Goal: Transaction & Acquisition: Purchase product/service

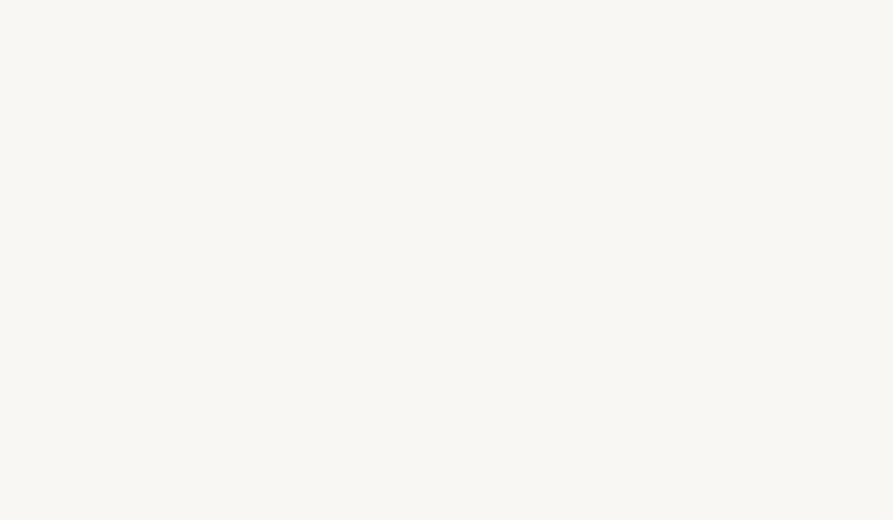
select select "FR"
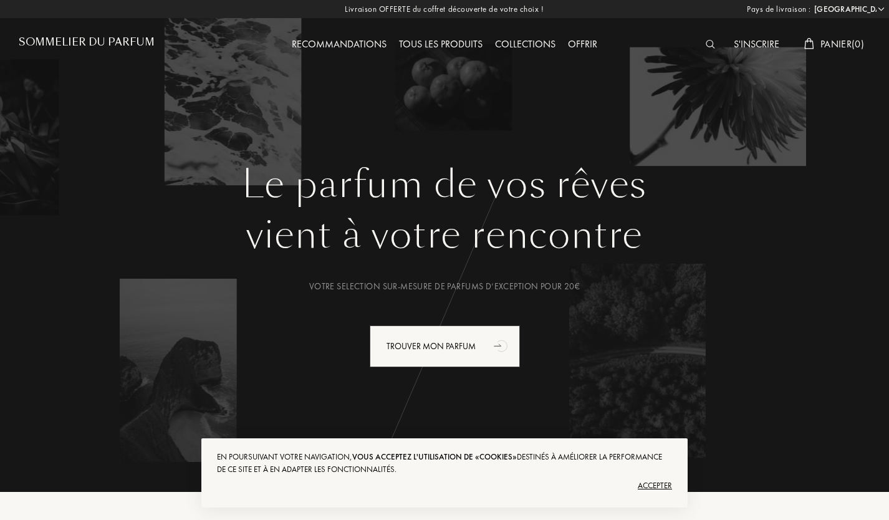
click at [60, 46] on h1 "Sommelier du Parfum" at bounding box center [87, 42] width 136 height 12
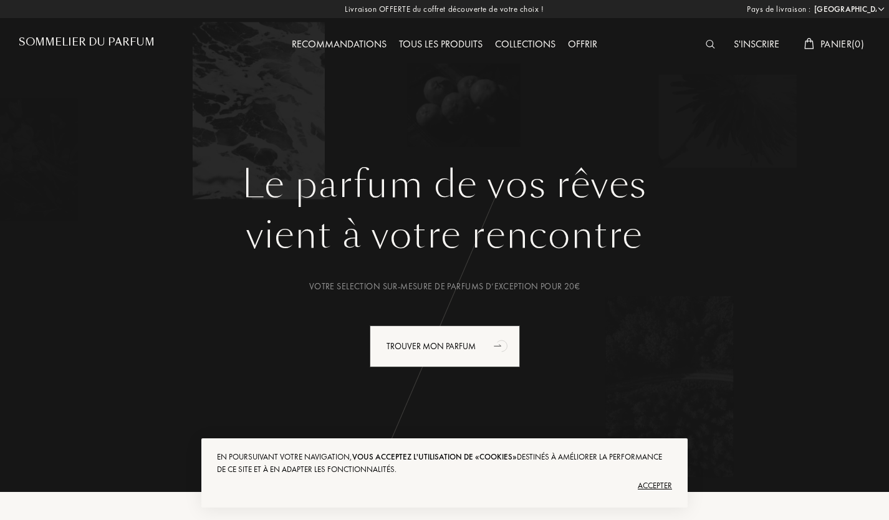
select select "FR"
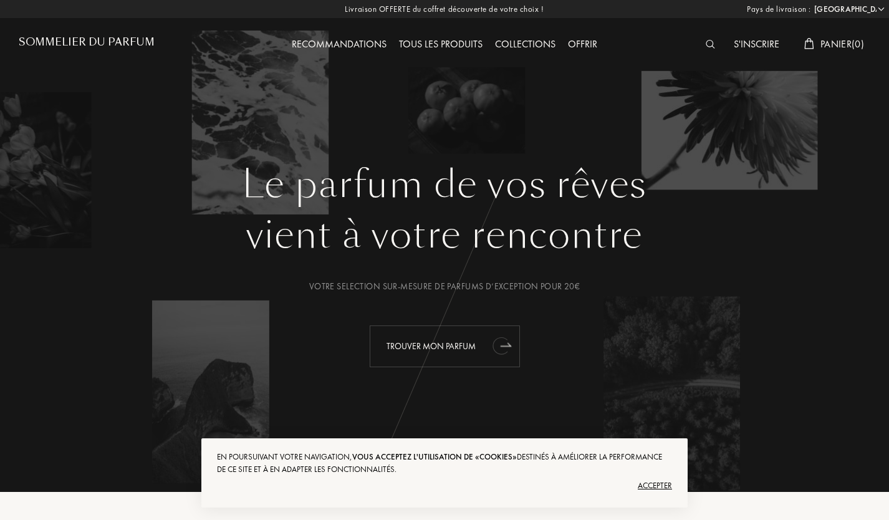
click at [487, 347] on div "Trouver mon parfum" at bounding box center [445, 347] width 150 height 42
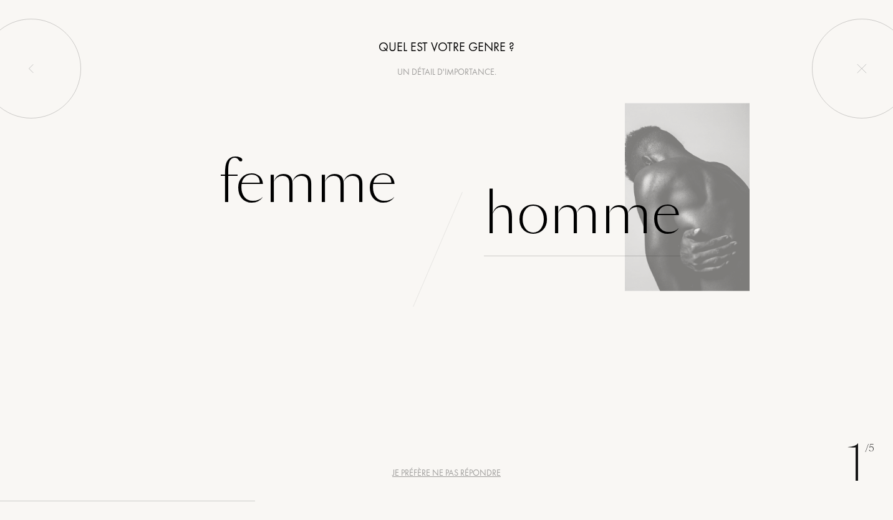
click at [582, 222] on div "Homme" at bounding box center [582, 214] width 197 height 84
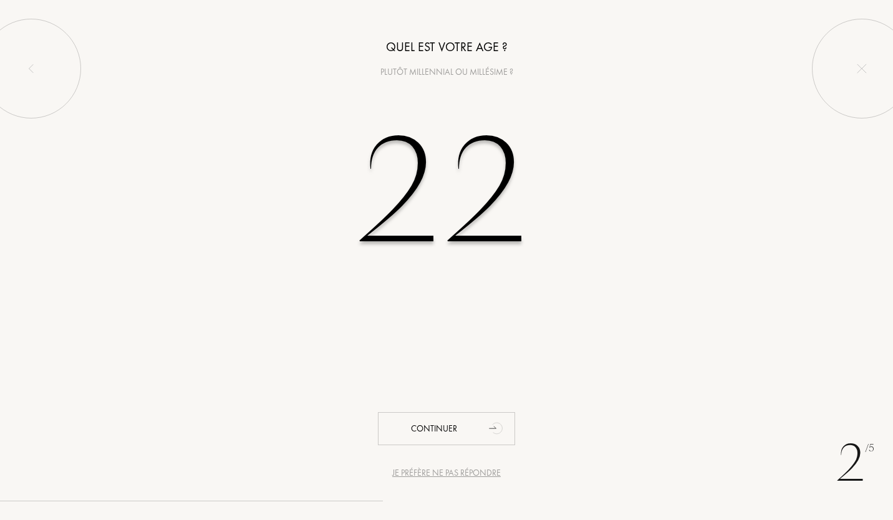
type input "22"
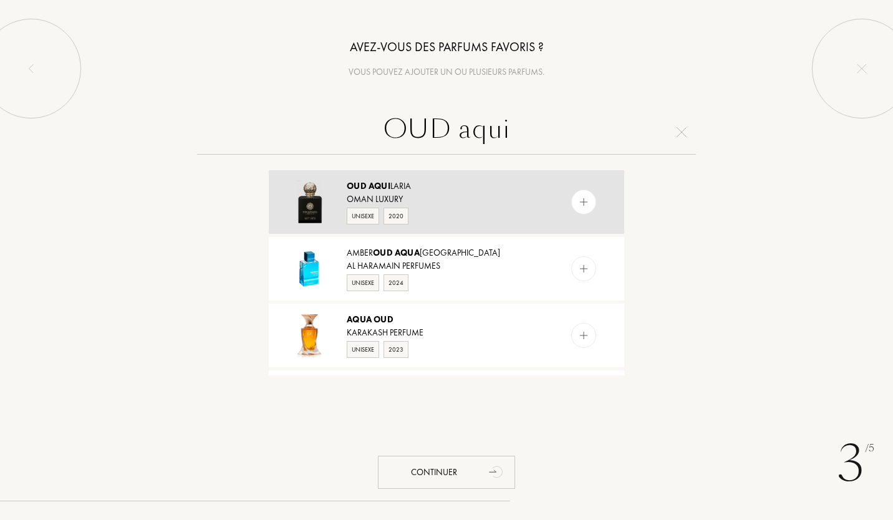
type input "OUD aqui"
click at [579, 203] on img at bounding box center [584, 202] width 12 height 12
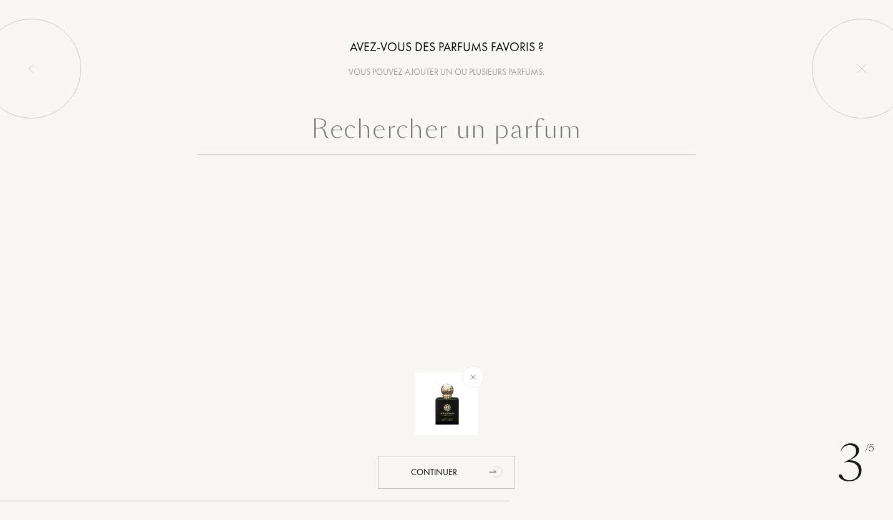
click at [523, 138] on input "text" at bounding box center [446, 132] width 499 height 45
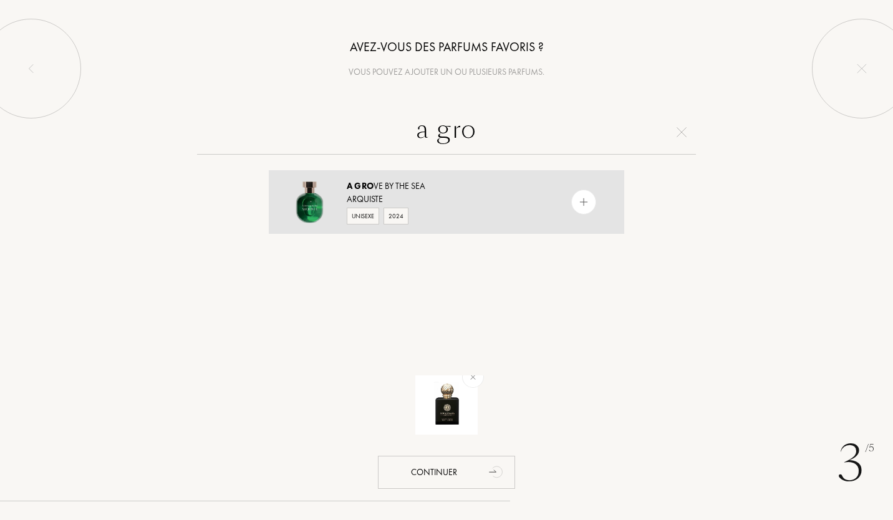
type input "a gro"
click at [579, 203] on img at bounding box center [584, 202] width 12 height 12
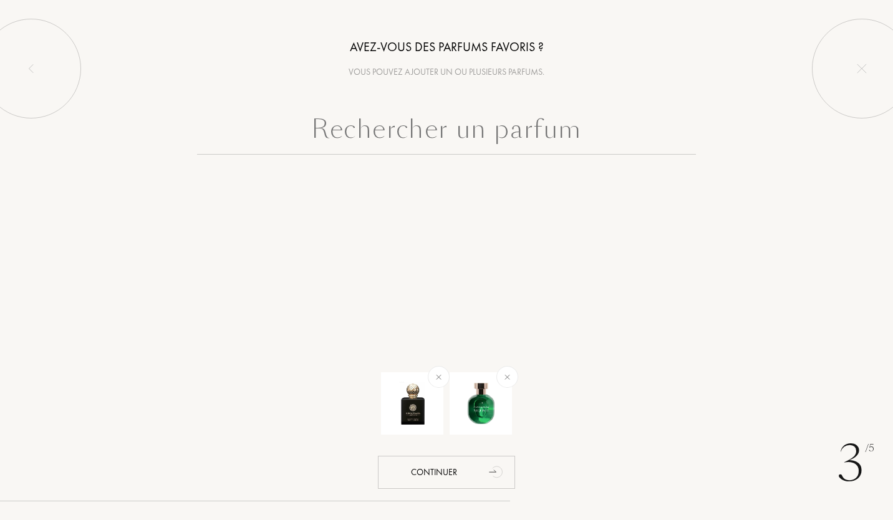
click at [523, 128] on input "text" at bounding box center [446, 132] width 499 height 45
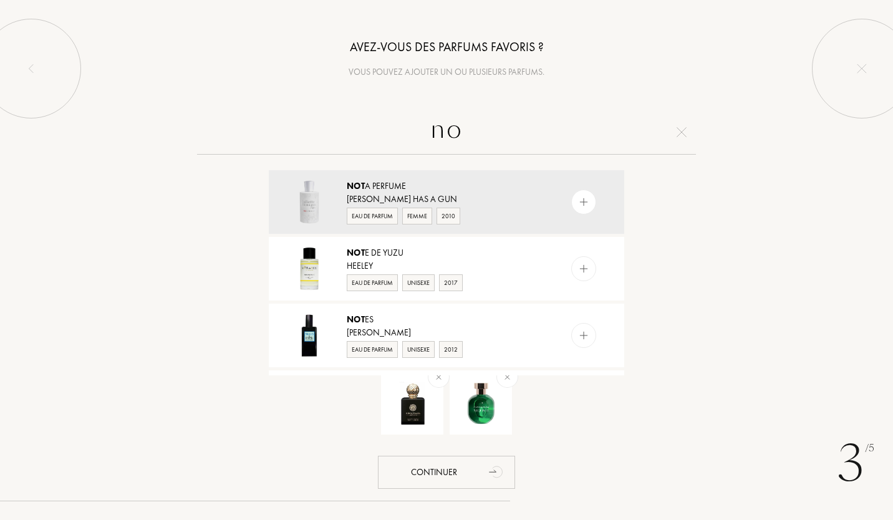
type input "n"
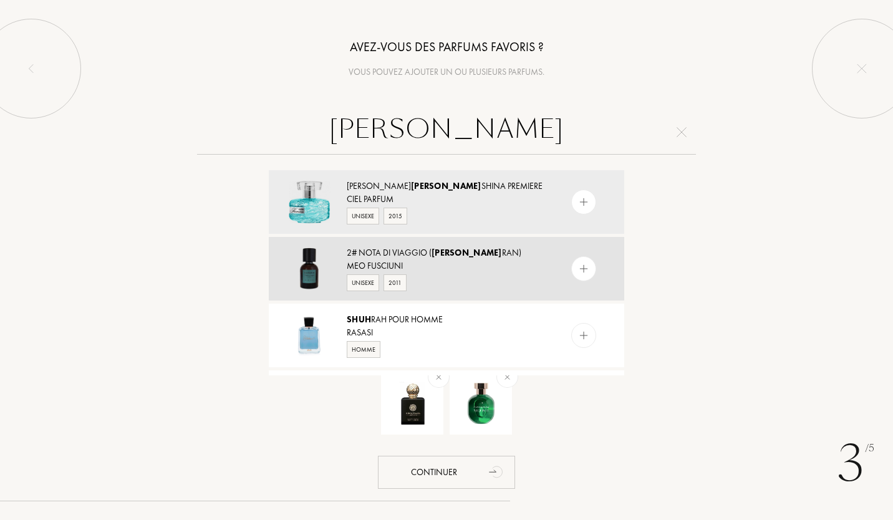
type input "shuk"
click at [580, 267] on img at bounding box center [584, 269] width 12 height 12
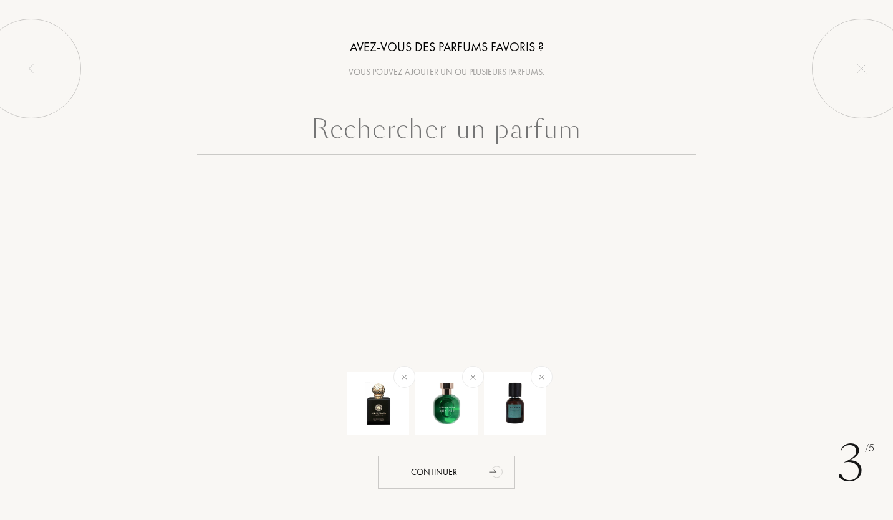
click at [437, 123] on input "text" at bounding box center [446, 132] width 499 height 45
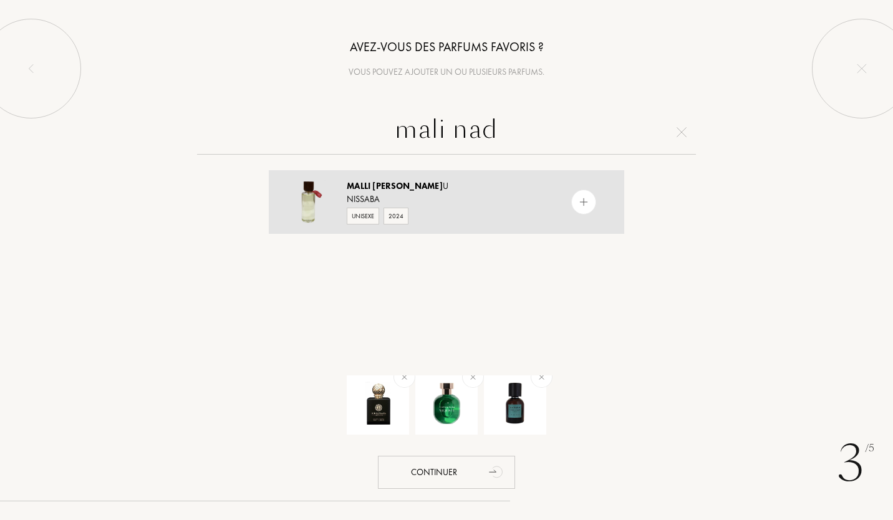
type input "mali nad"
click at [579, 201] on img at bounding box center [584, 202] width 12 height 12
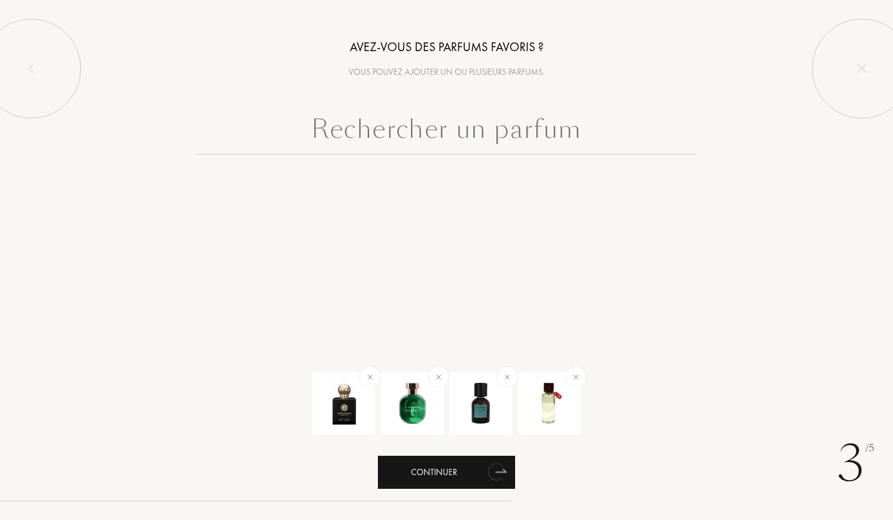
click at [470, 478] on div "Continuer" at bounding box center [446, 472] width 137 height 33
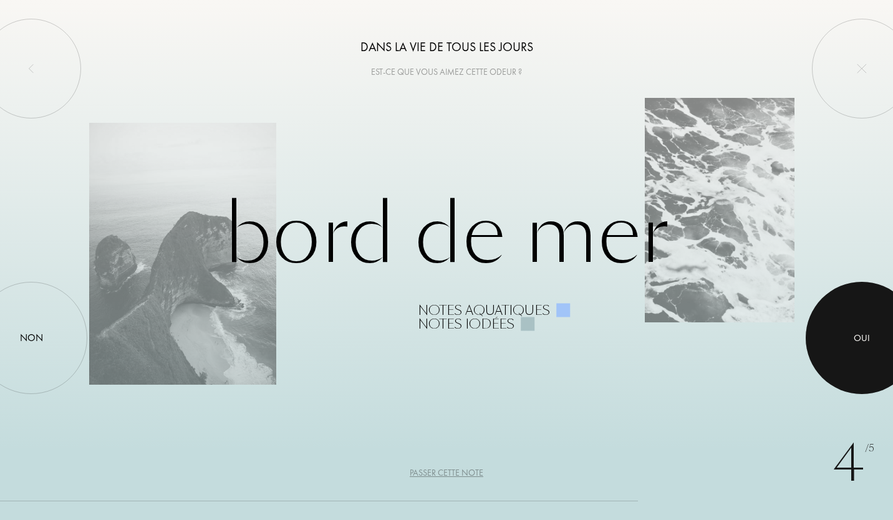
click at [863, 343] on div "Oui" at bounding box center [862, 338] width 16 height 14
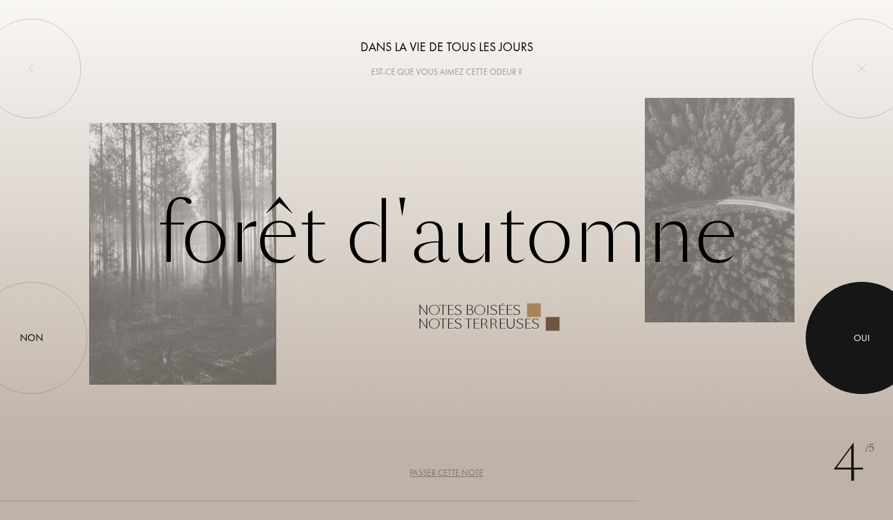
click at [863, 343] on div "Oui" at bounding box center [862, 338] width 16 height 14
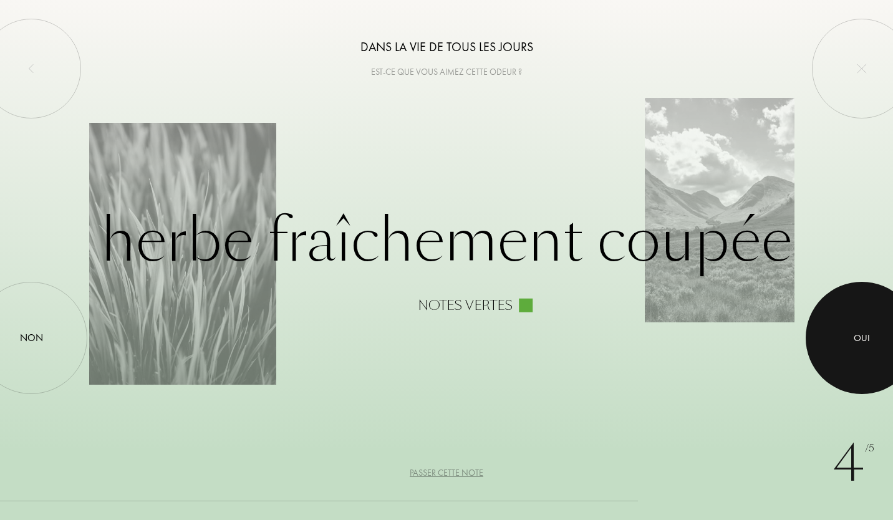
click at [863, 343] on div "Oui" at bounding box center [862, 338] width 16 height 14
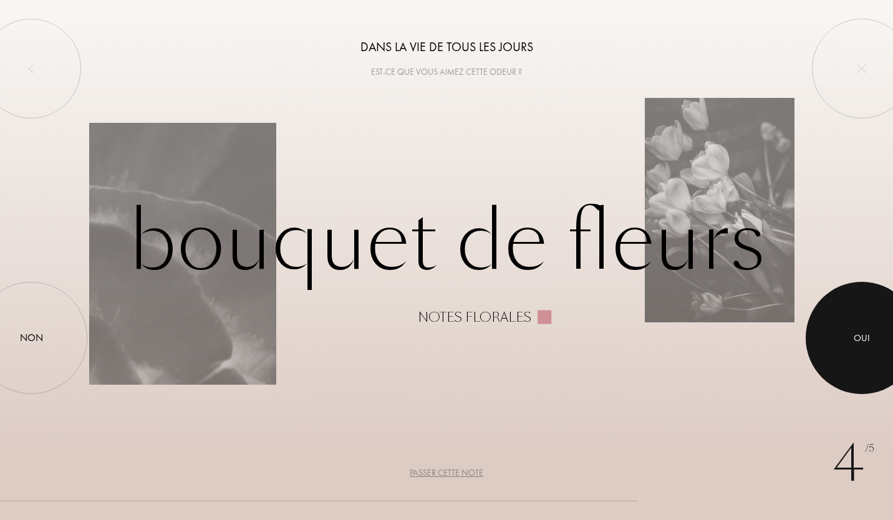
click at [863, 343] on div "Oui" at bounding box center [862, 338] width 16 height 14
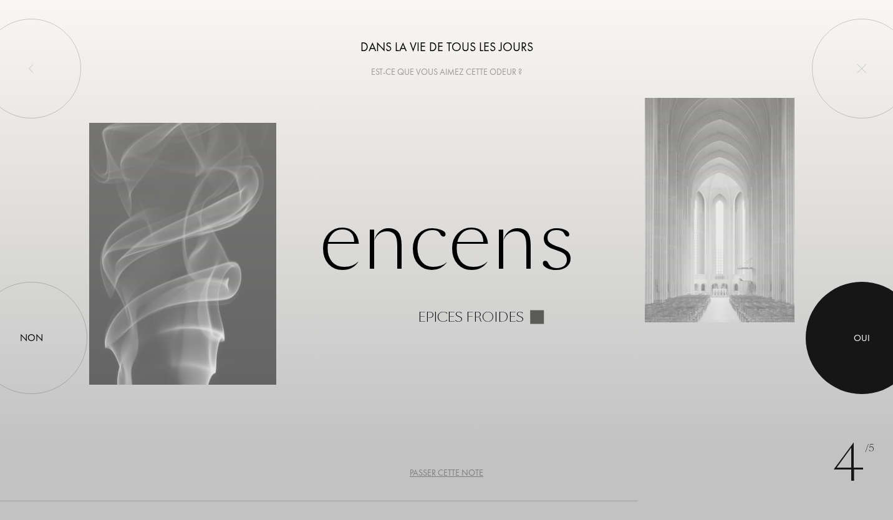
click at [863, 343] on div "Oui" at bounding box center [862, 338] width 16 height 14
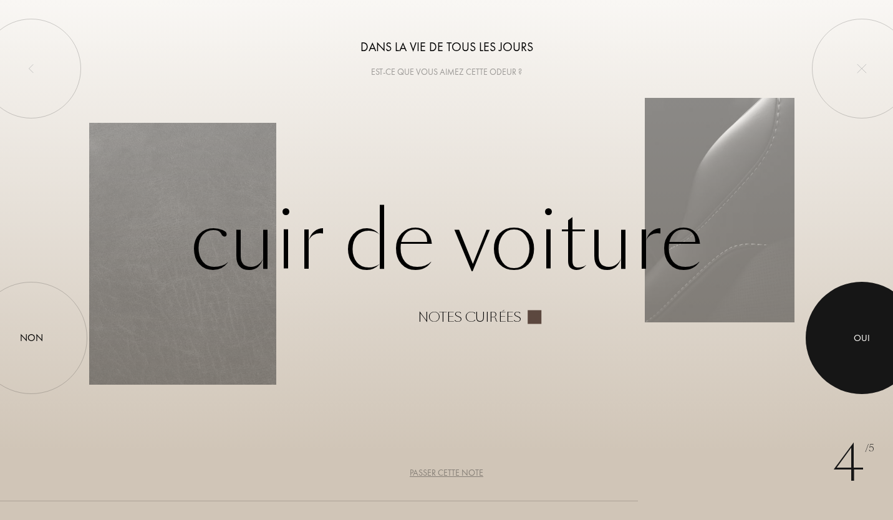
click at [863, 343] on div "Oui" at bounding box center [862, 338] width 16 height 14
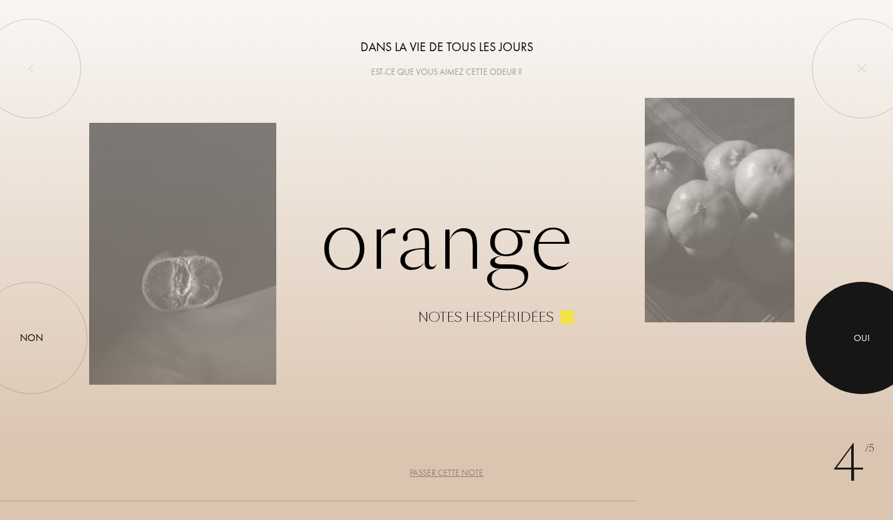
click at [863, 343] on div "Oui" at bounding box center [862, 338] width 16 height 14
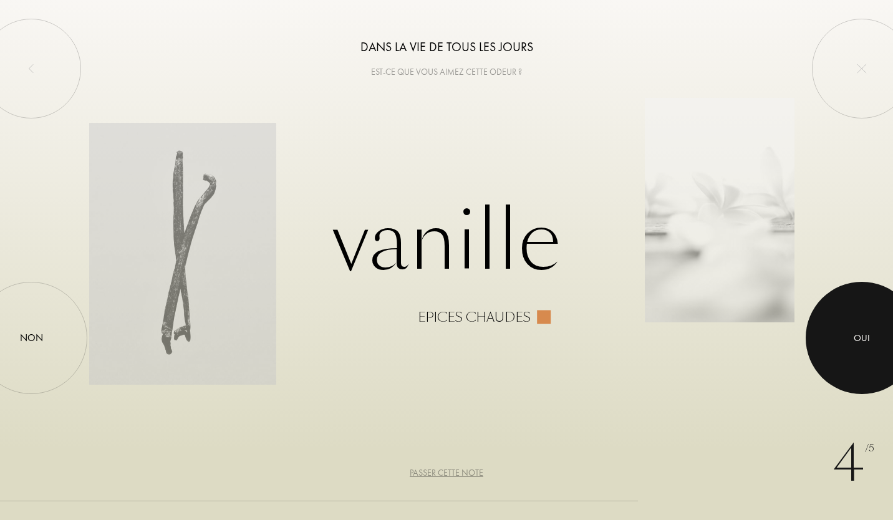
click at [863, 343] on div "Oui" at bounding box center [862, 338] width 16 height 14
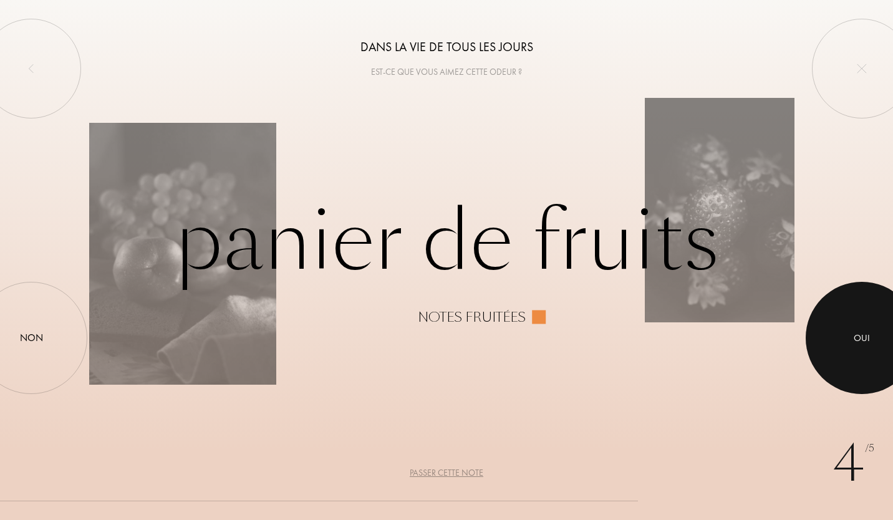
click at [863, 343] on div "Oui" at bounding box center [862, 338] width 16 height 14
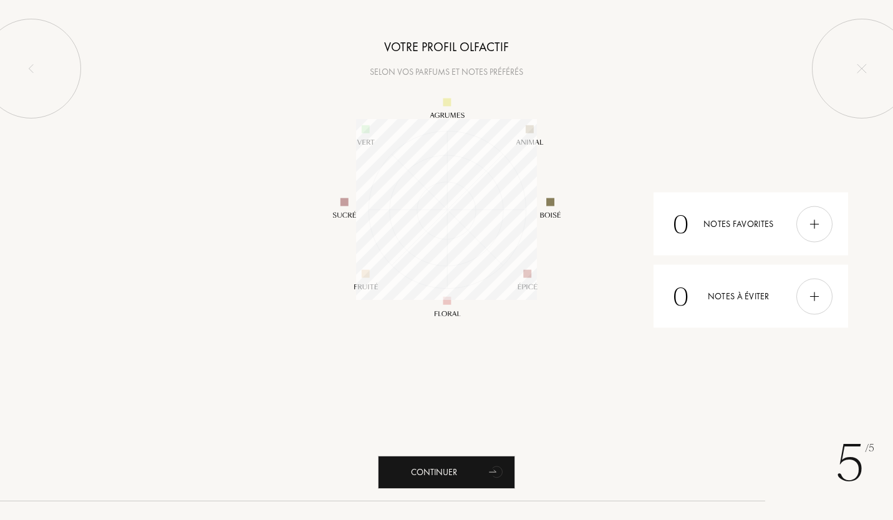
scroll to position [181, 181]
click at [824, 226] on div at bounding box center [814, 224] width 36 height 36
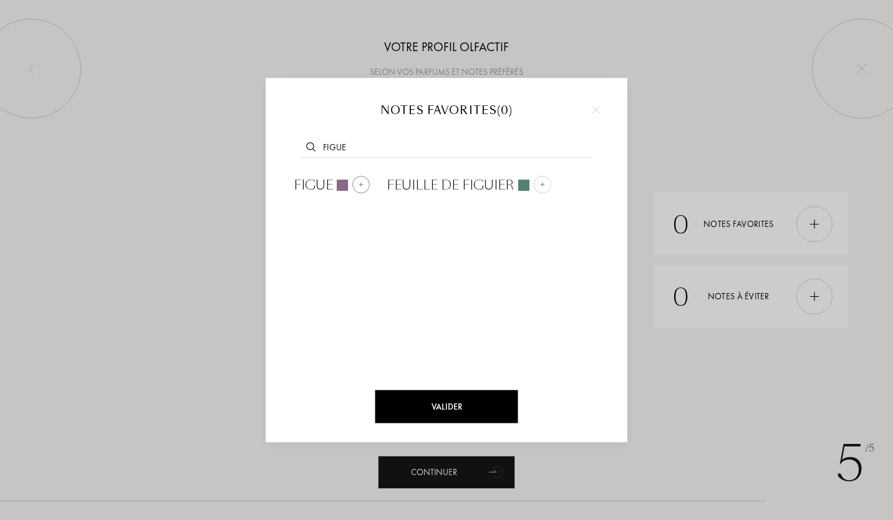
type input "figue"
click at [362, 181] on img at bounding box center [361, 184] width 6 height 6
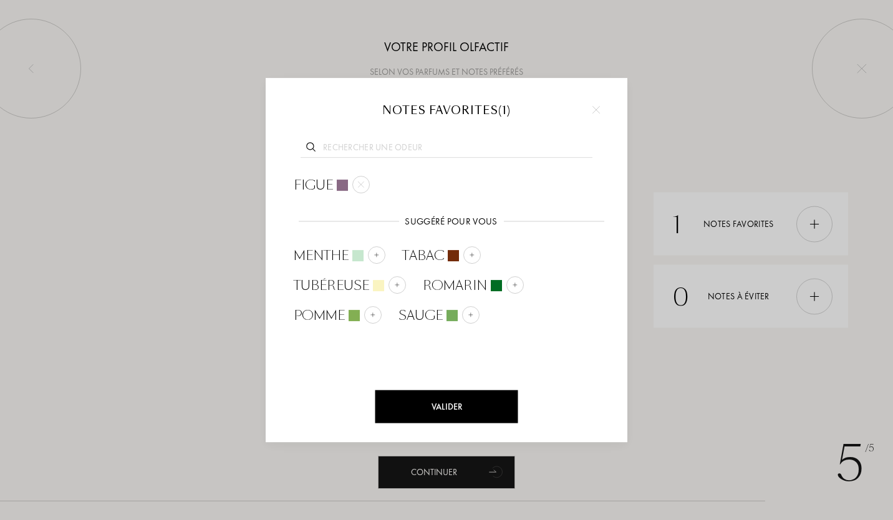
click at [440, 404] on div "Valider" at bounding box center [446, 406] width 143 height 33
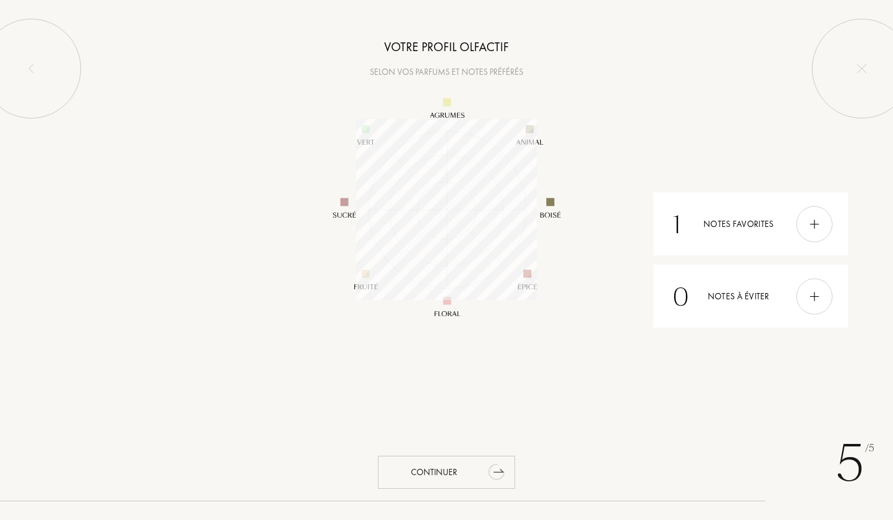
click at [445, 468] on div "Continuer" at bounding box center [446, 472] width 137 height 33
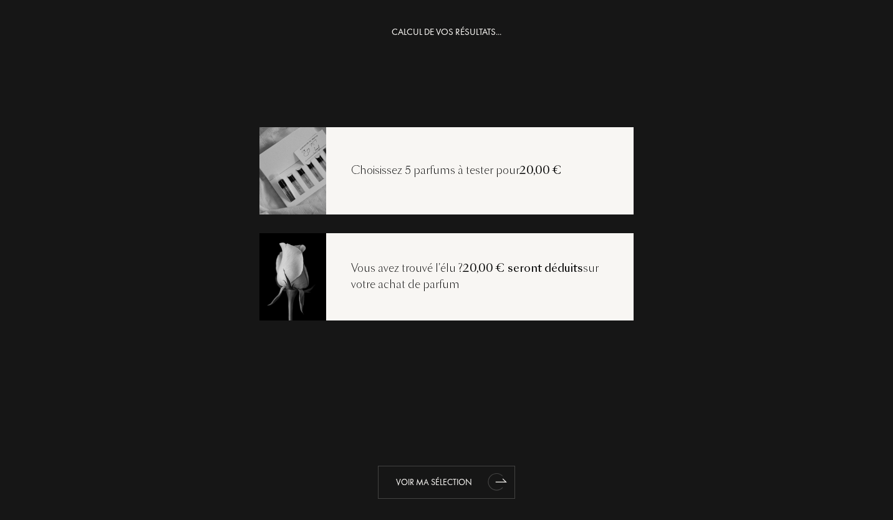
click at [438, 479] on div "Voir ma sélection" at bounding box center [446, 482] width 137 height 33
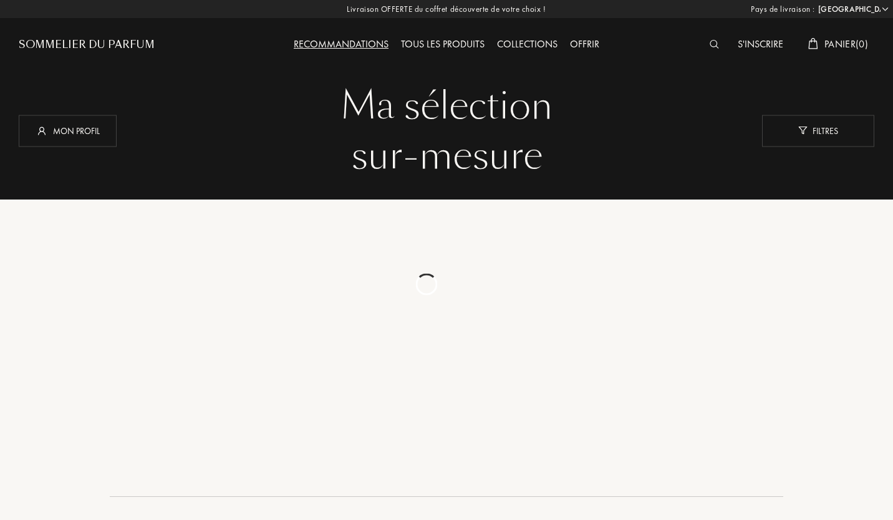
select select "FR"
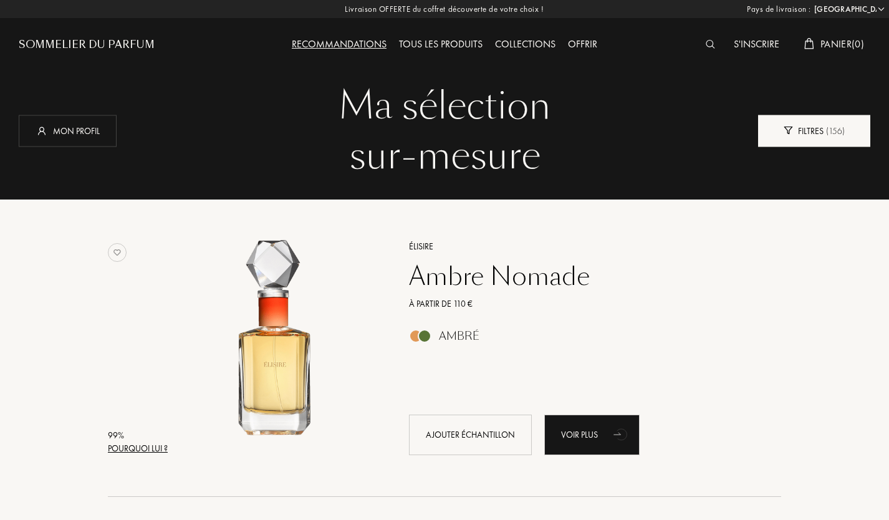
click at [807, 131] on div "Filtres ( 156 )" at bounding box center [814, 131] width 112 height 32
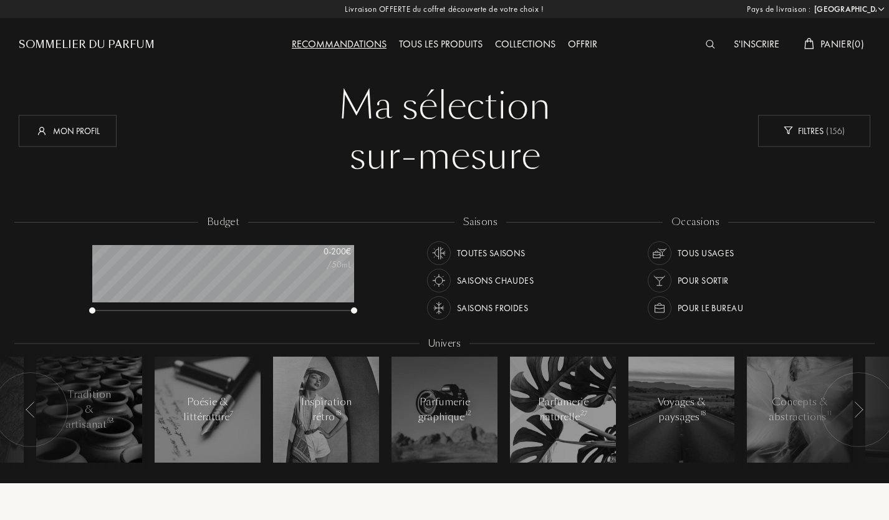
click at [447, 41] on div "Tous les produits" at bounding box center [441, 45] width 96 height 16
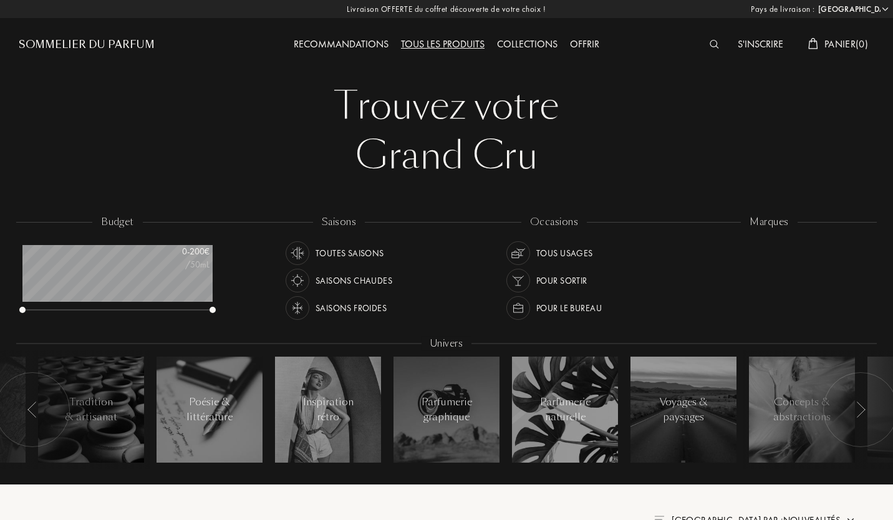
select select "FR"
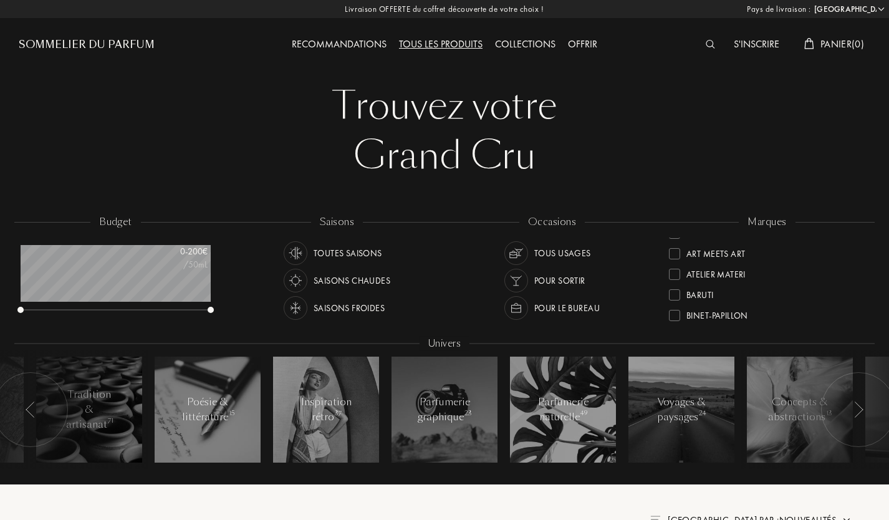
scroll to position [30, 0]
click at [680, 278] on div at bounding box center [674, 279] width 11 height 11
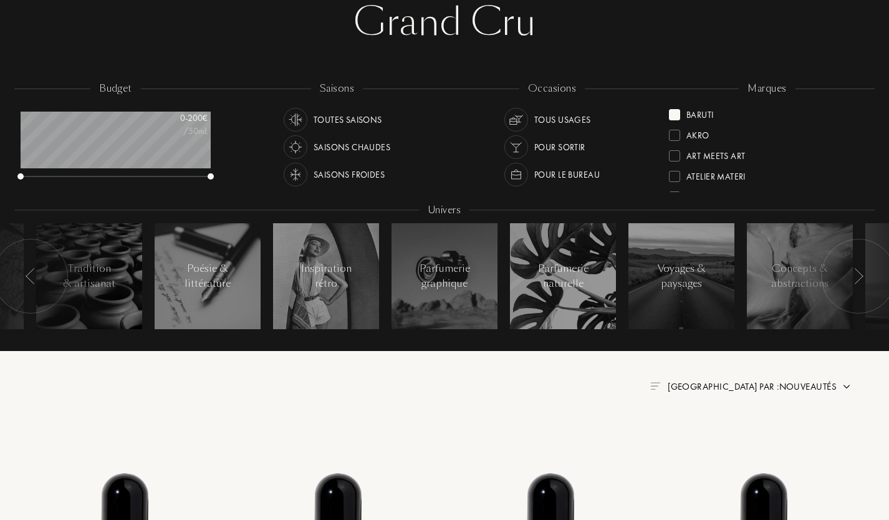
scroll to position [128, 0]
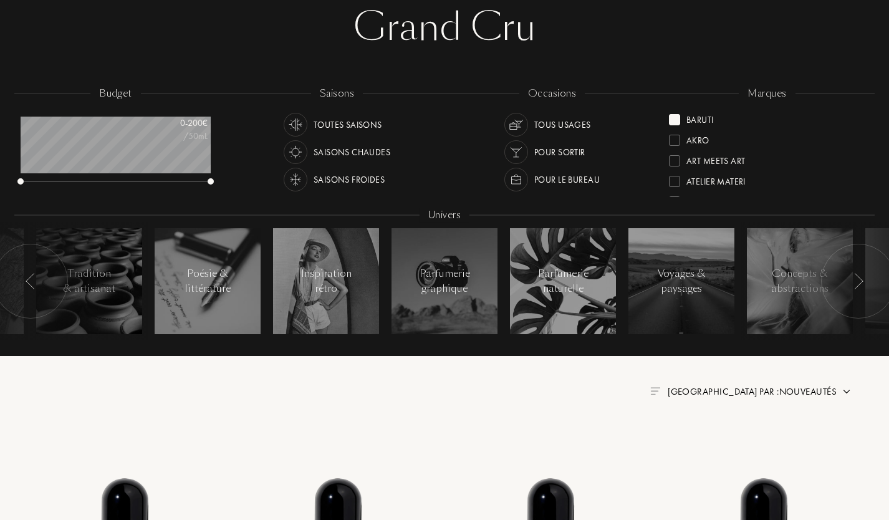
click at [677, 116] on div at bounding box center [674, 119] width 11 height 11
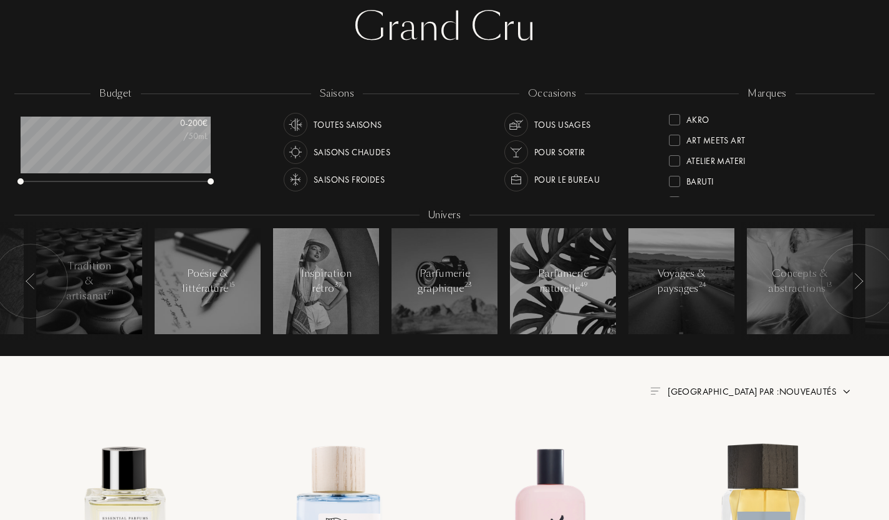
click at [864, 116] on div "Akro Art Meets Art Atelier Materi [PERSON_NAME]-Papillon Cépages Parfums Élisir…" at bounding box center [767, 153] width 196 height 88
click at [695, 135] on div "[PERSON_NAME]" at bounding box center [720, 133] width 67 height 17
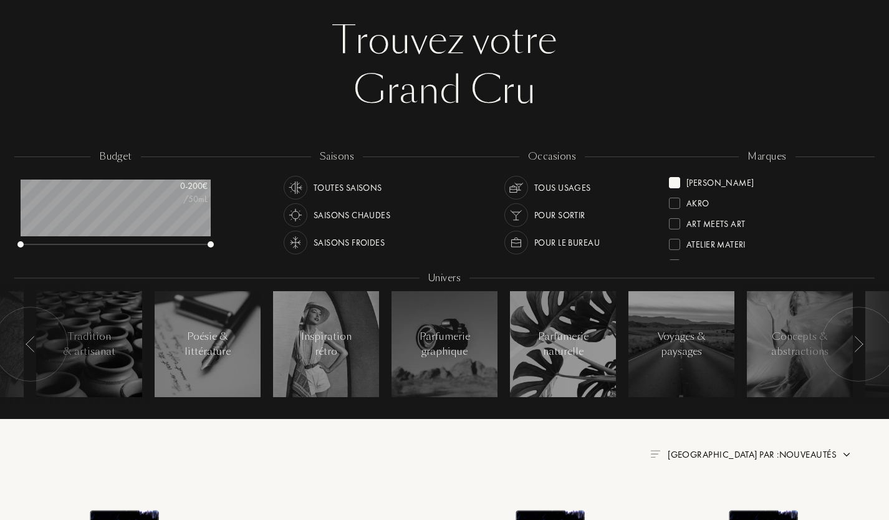
scroll to position [62, 0]
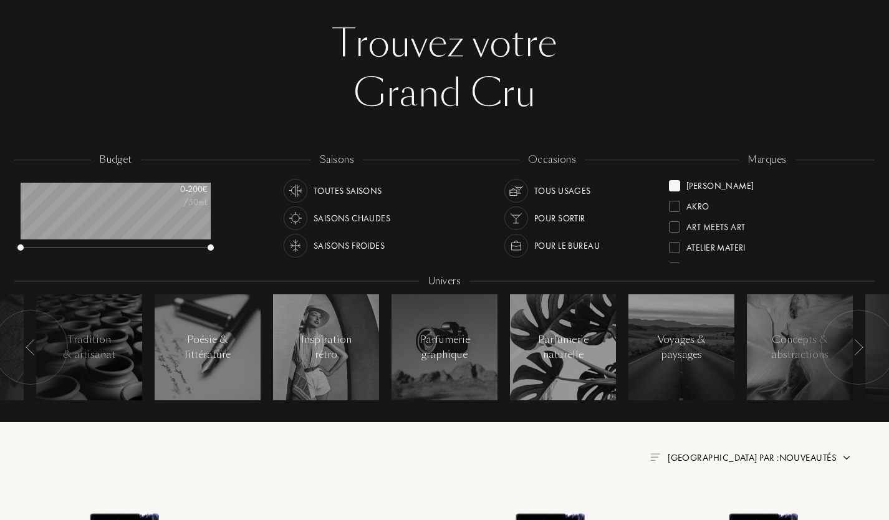
click at [678, 182] on div at bounding box center [674, 185] width 11 height 11
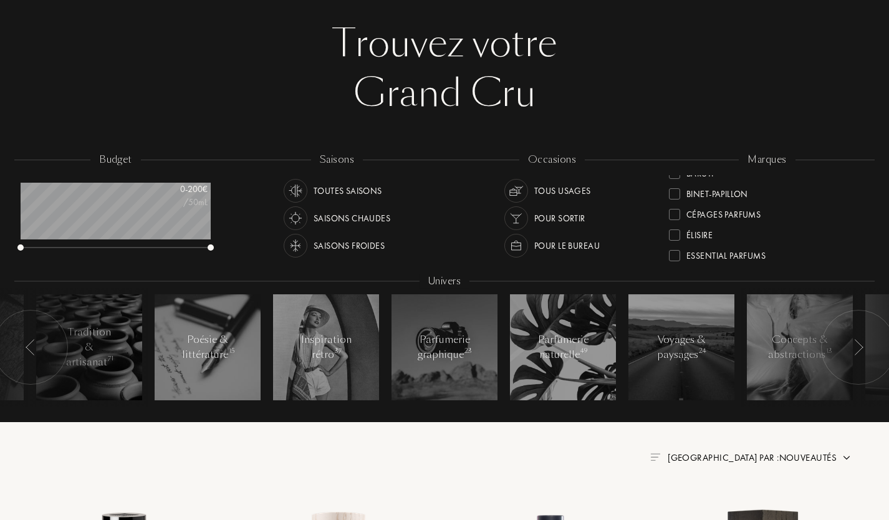
scroll to position [71, 0]
click at [678, 214] on div at bounding box center [674, 217] width 11 height 11
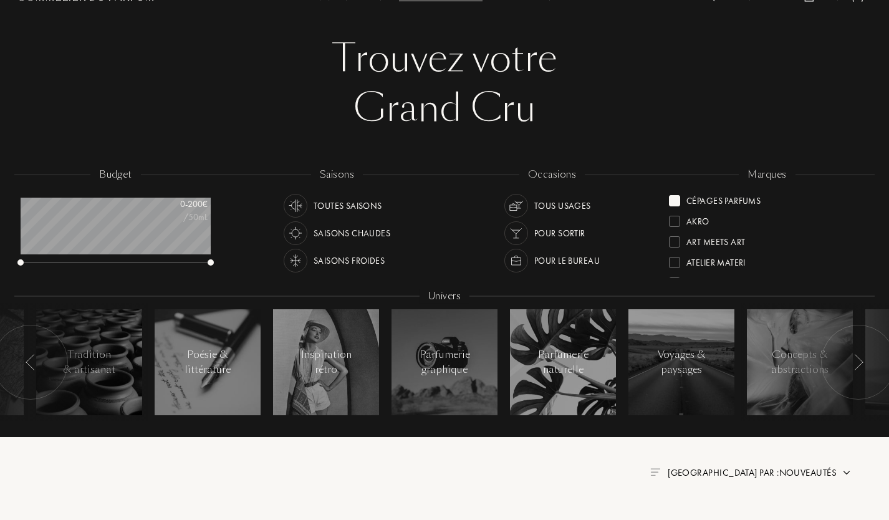
scroll to position [44, 0]
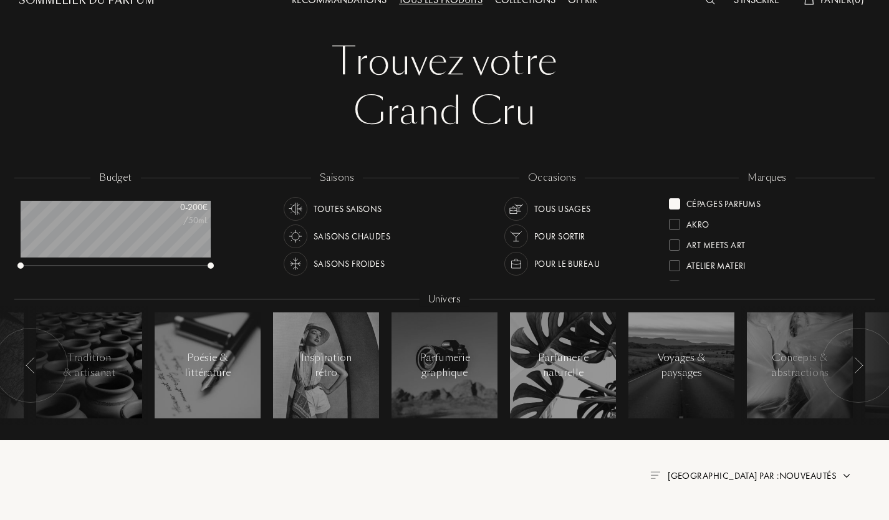
click at [674, 206] on div at bounding box center [674, 203] width 11 height 11
click at [864, 201] on div "marques Akro Art Meets Art Atelier Materi Baruti Binet-Papillon Cépages Parfums…" at bounding box center [767, 227] width 215 height 112
click at [676, 232] on div at bounding box center [674, 230] width 11 height 11
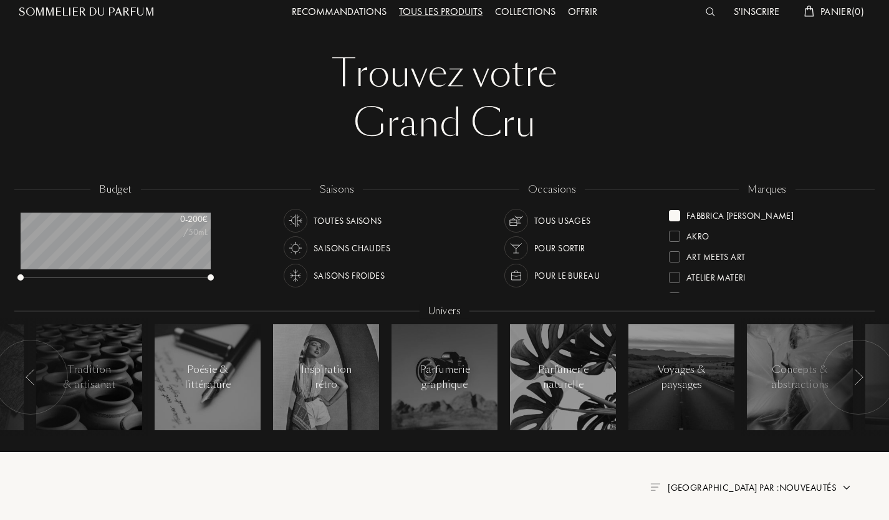
scroll to position [1, 0]
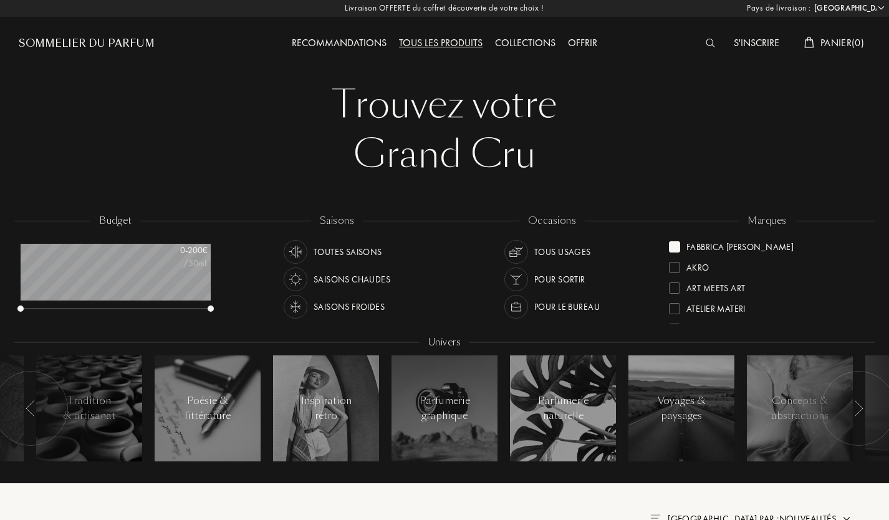
click at [675, 247] on div at bounding box center [674, 246] width 11 height 11
click at [675, 237] on div at bounding box center [674, 239] width 11 height 11
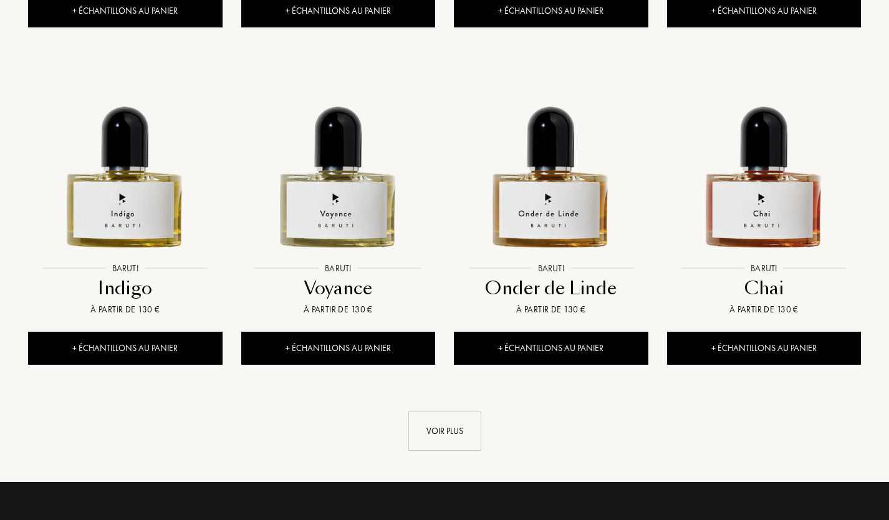
scroll to position [1189, 0]
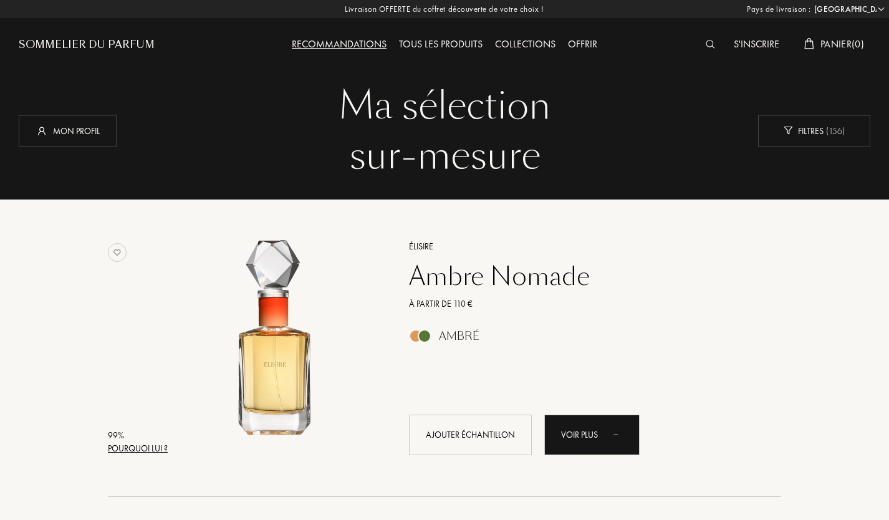
select select "FR"
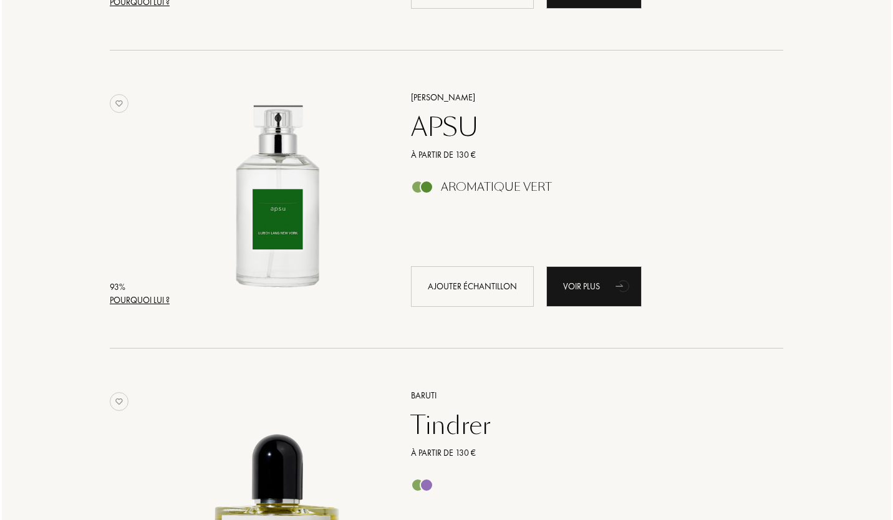
scroll to position [231, 0]
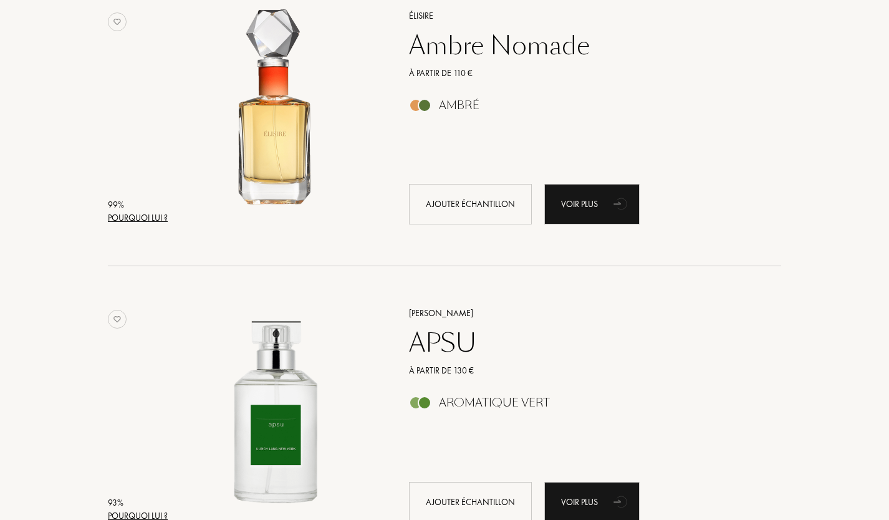
click at [128, 220] on div "Pourquoi lui ?" at bounding box center [138, 217] width 60 height 13
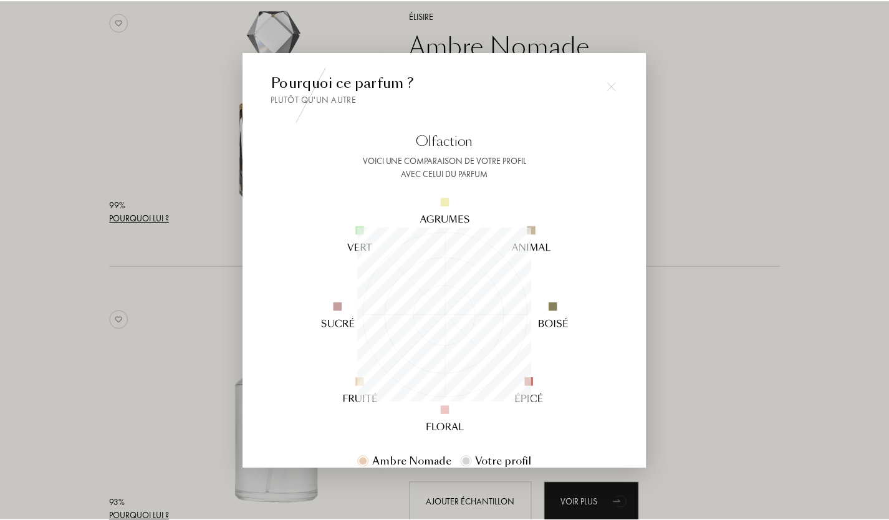
scroll to position [175, 175]
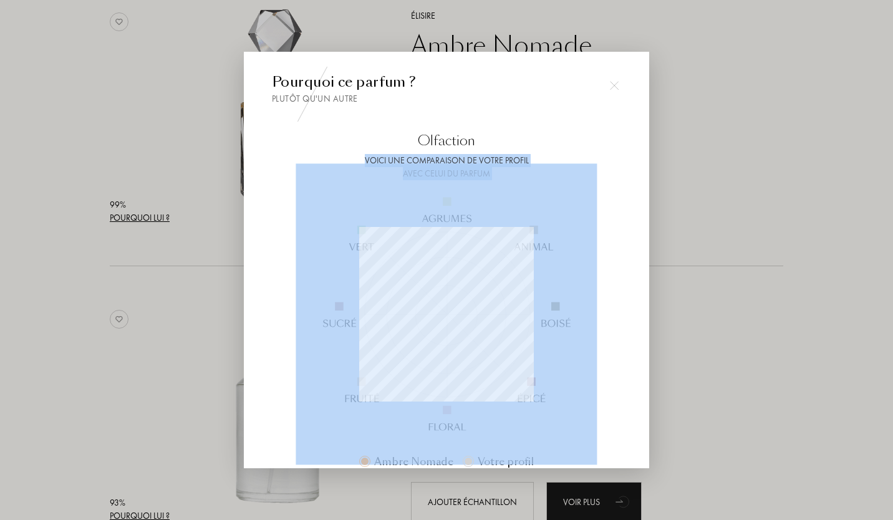
drag, startPoint x: 647, startPoint y: 130, endPoint x: 621, endPoint y: 186, distance: 61.9
click at [621, 186] on div "Pourquoi ce parfum ? Plutôt qu'un autre Olfaction Voici une comparaison de votr…" at bounding box center [446, 260] width 405 height 416
click at [649, 328] on div "Pourquoi ce parfum ? Plutôt qu'un autre Olfaction Voici une comparaison de votr…" at bounding box center [446, 260] width 405 height 416
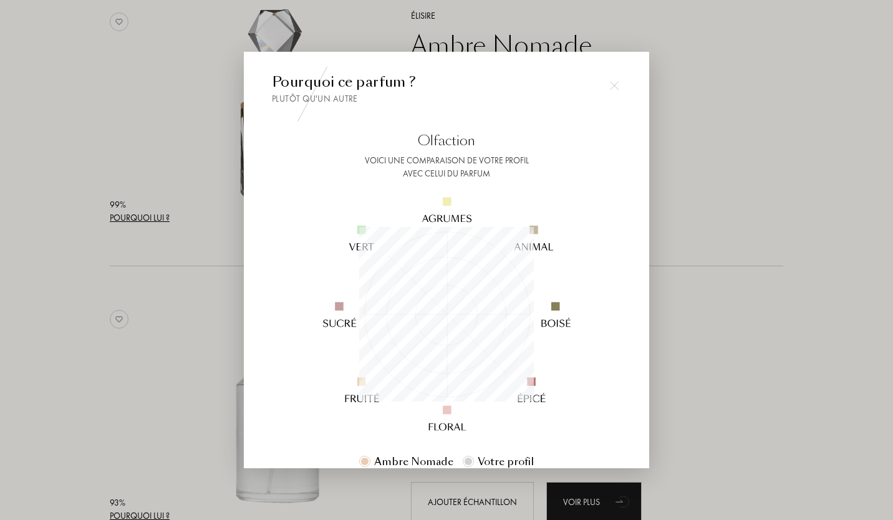
click at [645, 352] on div "Pourquoi ce parfum ? Plutôt qu'un autre Olfaction Voici une comparaison de votr…" at bounding box center [446, 260] width 405 height 416
drag, startPoint x: 629, startPoint y: 385, endPoint x: 624, endPoint y: 307, distance: 78.8
click at [624, 307] on div "Pourquoi ce parfum ? Plutôt qu'un autre Olfaction Voici une comparaison de votr…" at bounding box center [446, 260] width 405 height 416
click at [615, 85] on img at bounding box center [614, 86] width 9 height 9
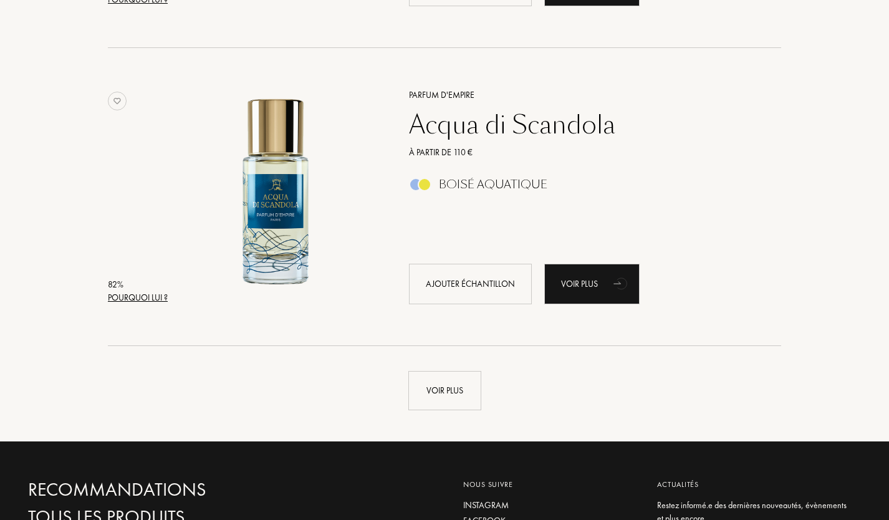
scroll to position [2919, 0]
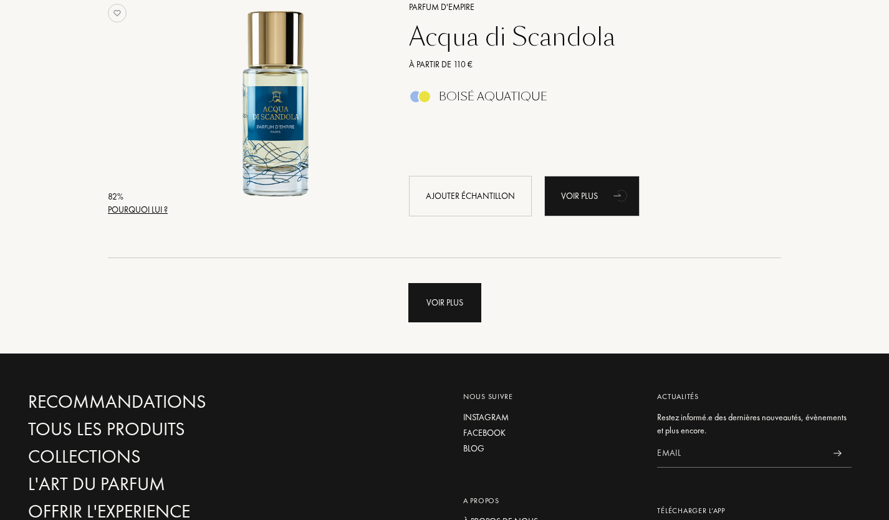
click at [423, 298] on div "Voir plus" at bounding box center [444, 302] width 73 height 39
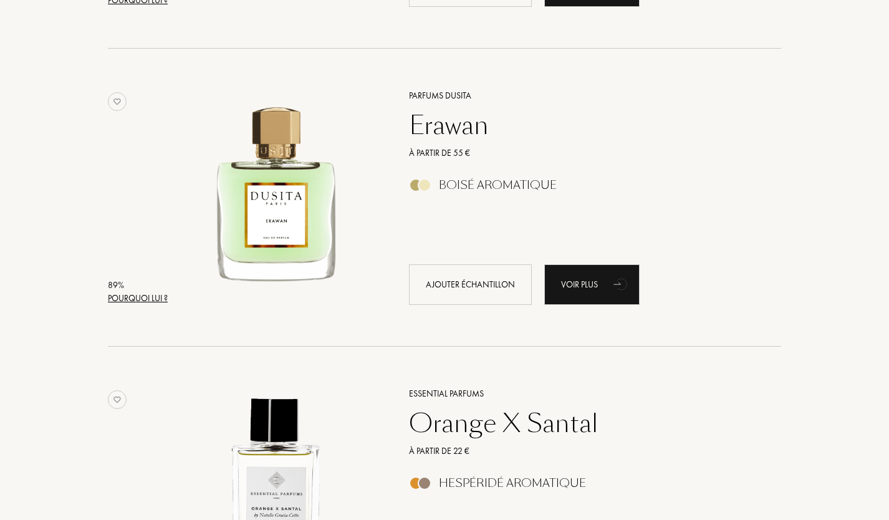
scroll to position [1028, 0]
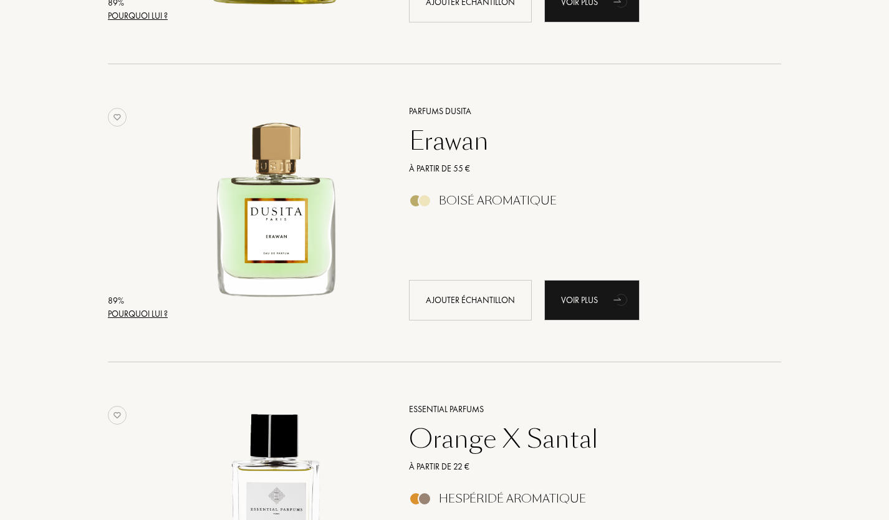
click at [448, 167] on div "À partir de 55 €" at bounding box center [582, 168] width 364 height 13
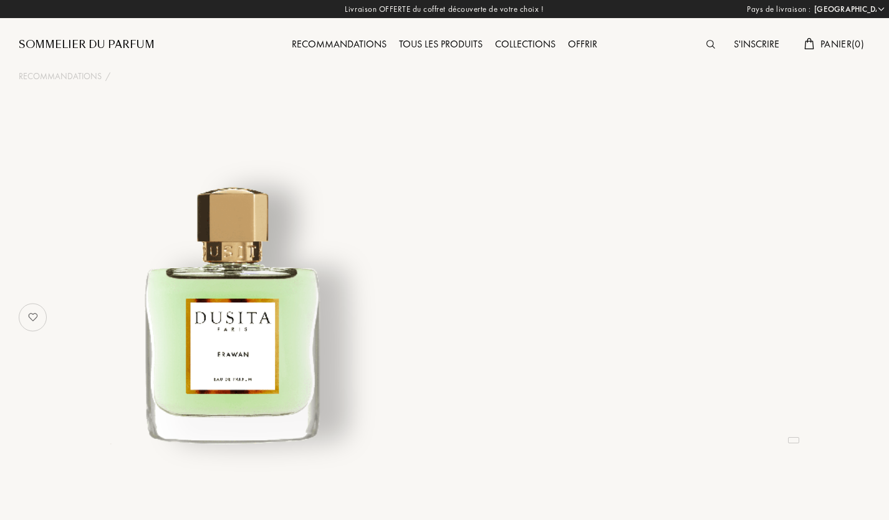
select select "FR"
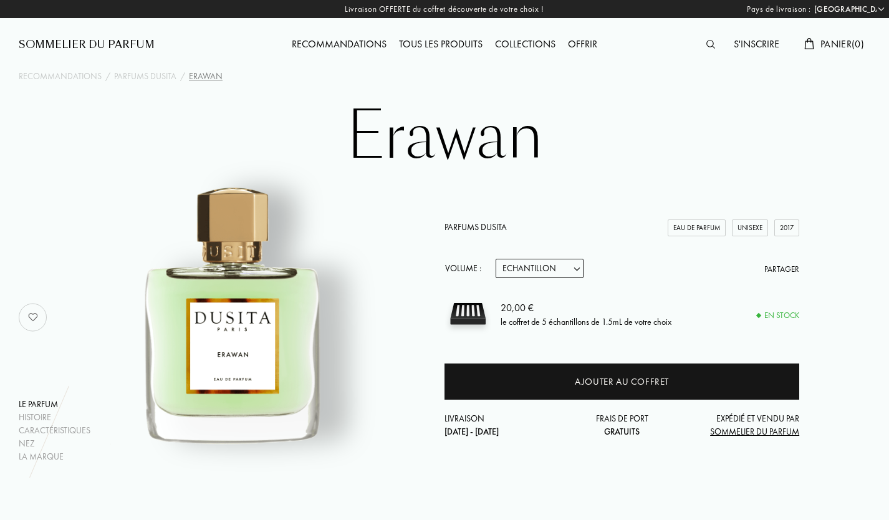
drag, startPoint x: 889, startPoint y: 70, endPoint x: 893, endPoint y: 75, distance: 6.6
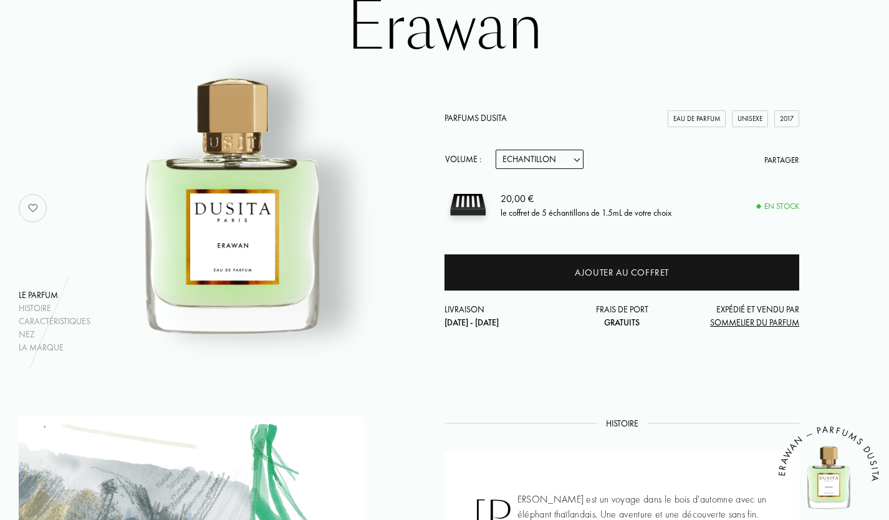
scroll to position [122, 0]
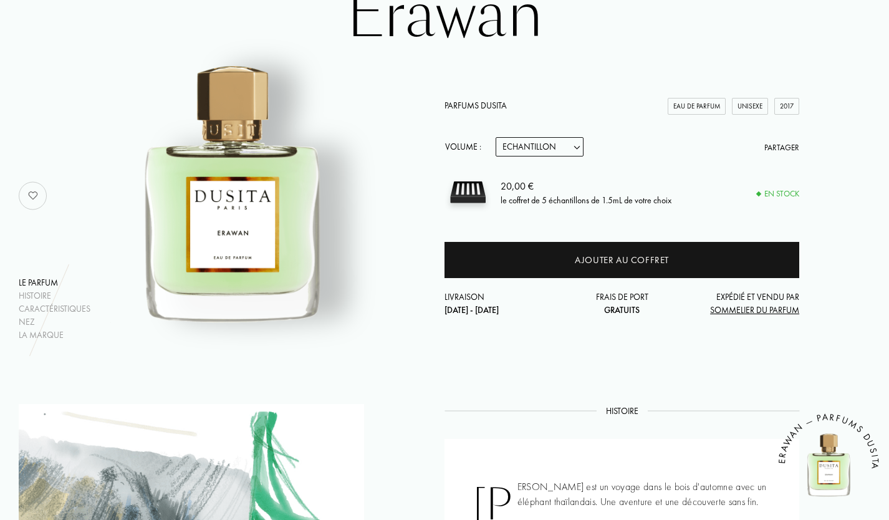
click at [577, 150] on select "Echantillon 15mL 22.5mL (3 * 7.5mL) 50mL 100mL" at bounding box center [540, 146] width 88 height 19
select select "1"
click at [496, 137] on select "Echantillon 15mL 22.5mL (3 * 7.5mL) 50mL 100mL" at bounding box center [540, 146] width 88 height 19
select select "1"
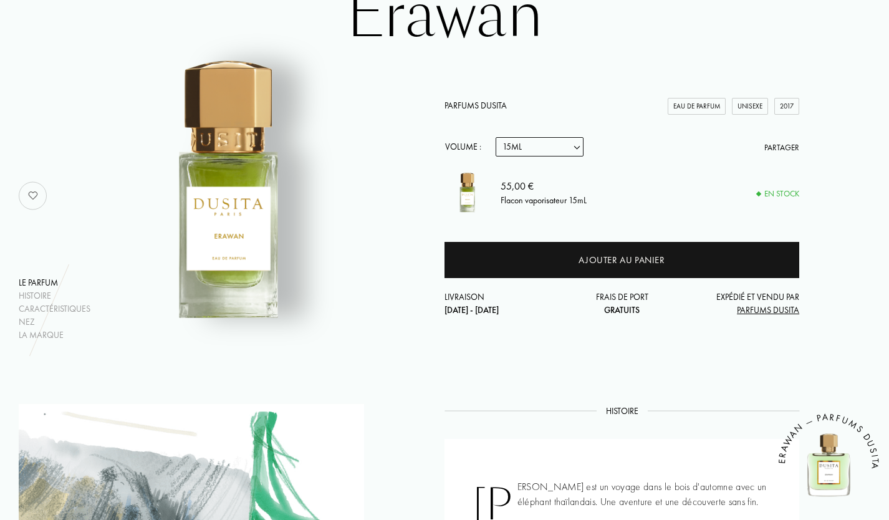
click at [577, 146] on select "Echantillon 15mL 22.5mL (3 * 7.5mL) 50mL 100mL" at bounding box center [540, 146] width 88 height 19
select select "2"
click at [496, 137] on select "Echantillon 15mL 22.5mL (3 * 7.5mL) 50mL 100mL" at bounding box center [540, 146] width 88 height 19
select select "2"
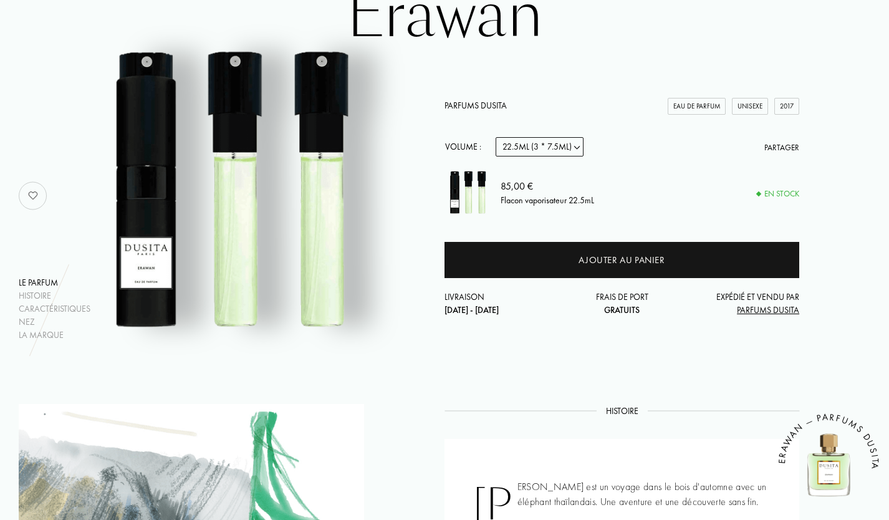
click at [575, 146] on select "Echantillon 15mL 22.5mL (3 * 7.5mL) 50mL 100mL" at bounding box center [540, 146] width 88 height 19
select select "3"
click at [496, 137] on select "Echantillon 15mL 22.5mL (3 * 7.5mL) 50mL 100mL" at bounding box center [540, 146] width 88 height 19
select select "3"
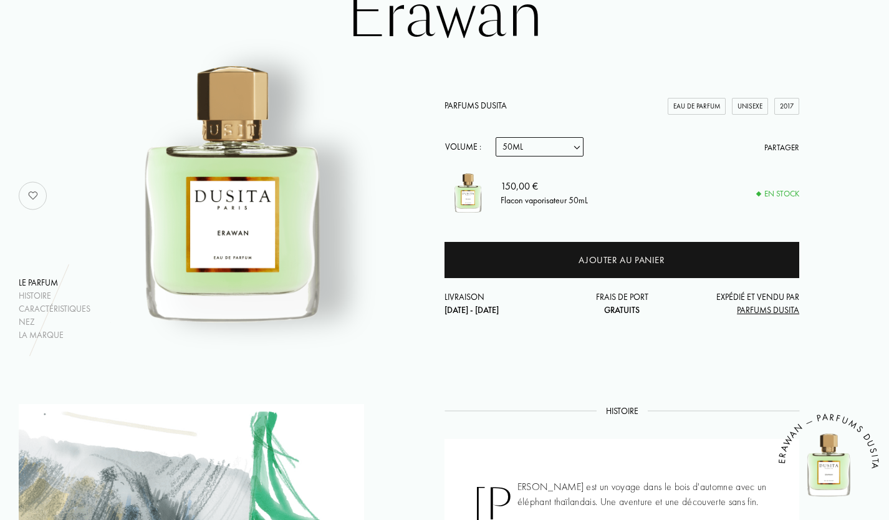
click at [568, 152] on select "Echantillon 15mL 22.5mL (3 * 7.5mL) 50mL 100mL" at bounding box center [540, 146] width 88 height 19
select select "2"
click at [496, 137] on select "Echantillon 15mL 22.5mL (3 * 7.5mL) 50mL 100mL" at bounding box center [540, 146] width 88 height 19
select select "2"
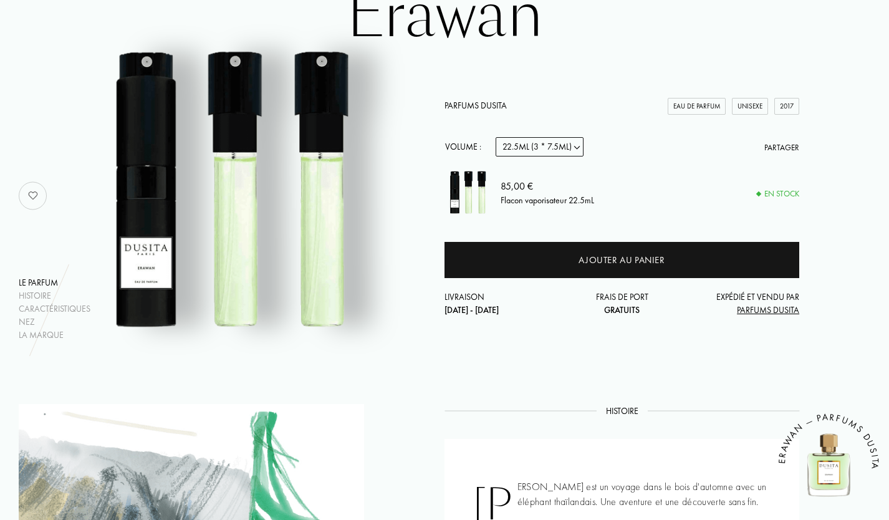
click at [566, 148] on select "Echantillon 15mL 22.5mL (3 * 7.5mL) 50mL 100mL" at bounding box center [540, 146] width 88 height 19
select select "4"
click at [496, 137] on select "Echantillon 15mL 22.5mL (3 * 7.5mL) 50mL 100mL" at bounding box center [540, 146] width 88 height 19
select select "4"
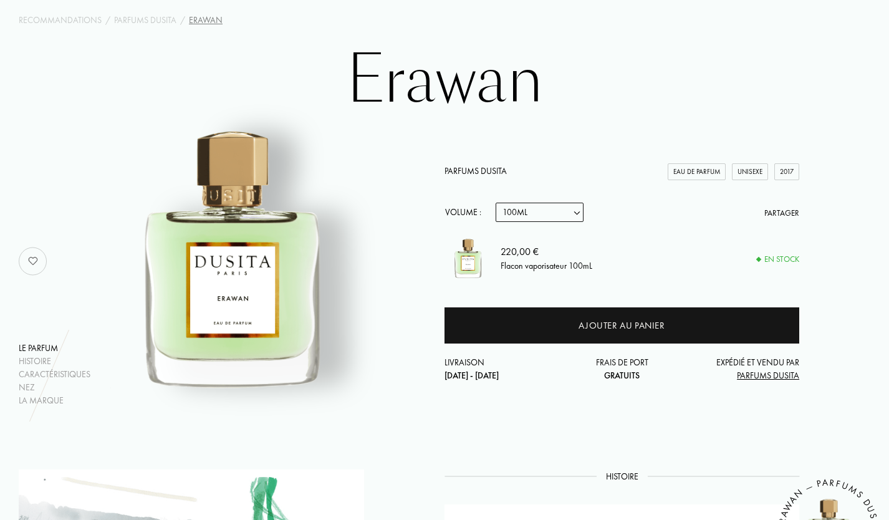
scroll to position [0, 0]
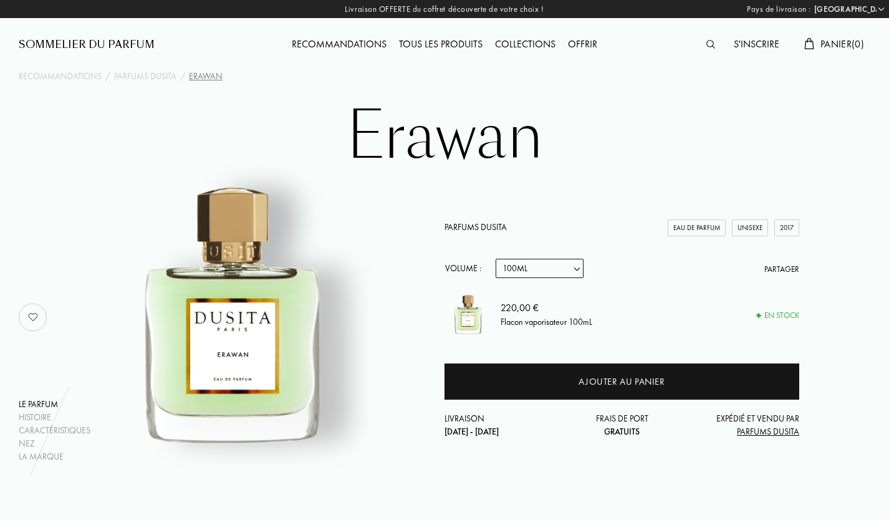
click at [354, 52] on div "Recommandations" at bounding box center [339, 45] width 107 height 16
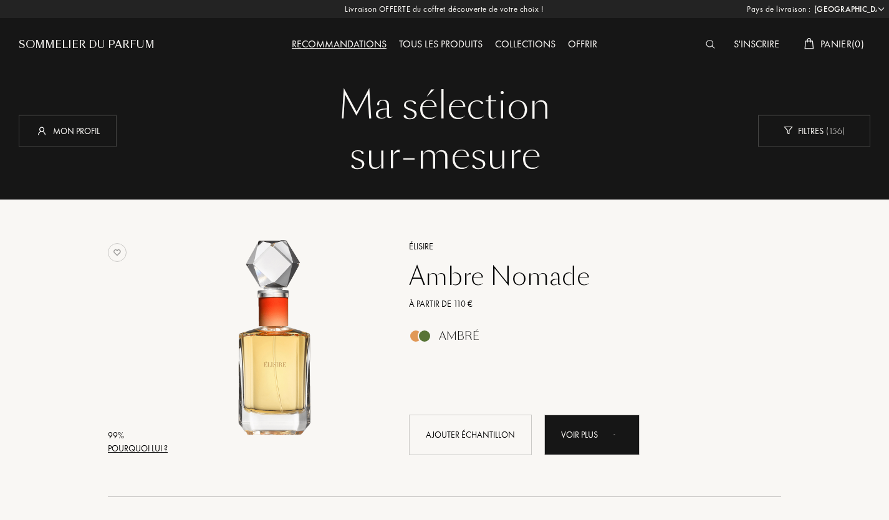
select select "FR"
click at [818, 132] on div "Filtres ( 156 )" at bounding box center [814, 131] width 112 height 32
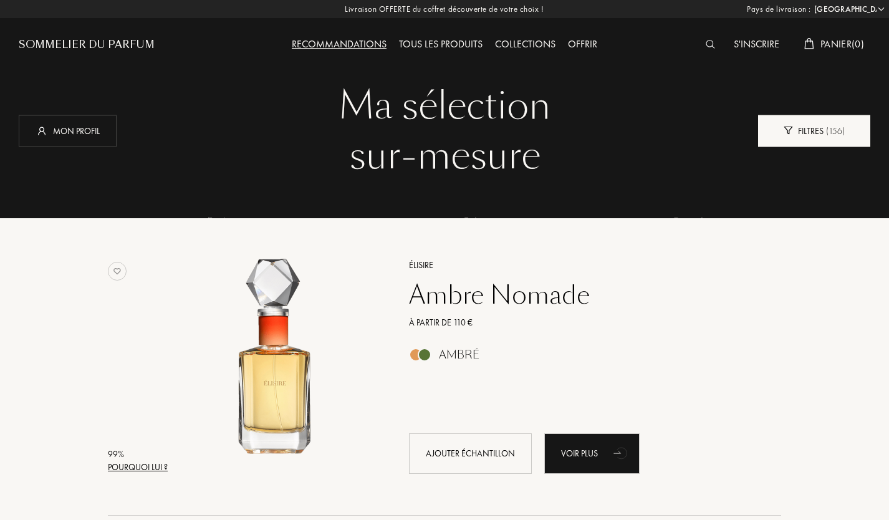
scroll to position [62, 262]
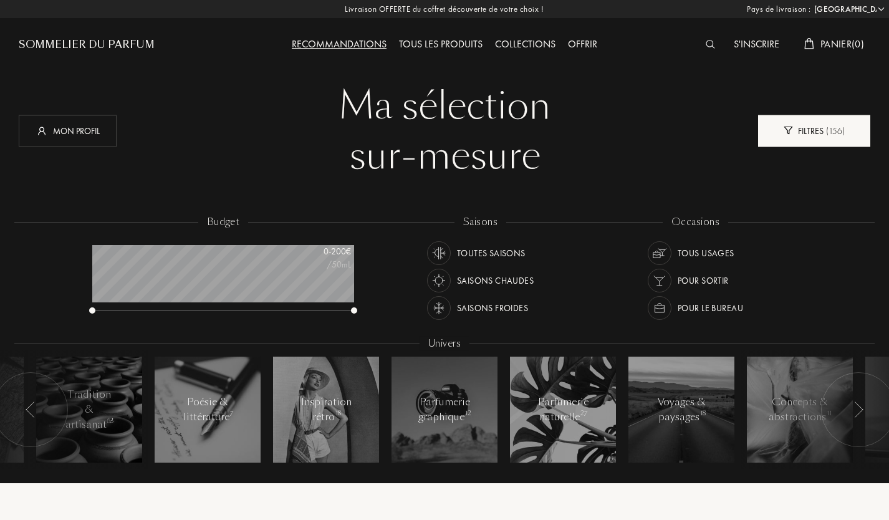
click at [818, 132] on div "Filtres ( 156 )" at bounding box center [814, 131] width 112 height 32
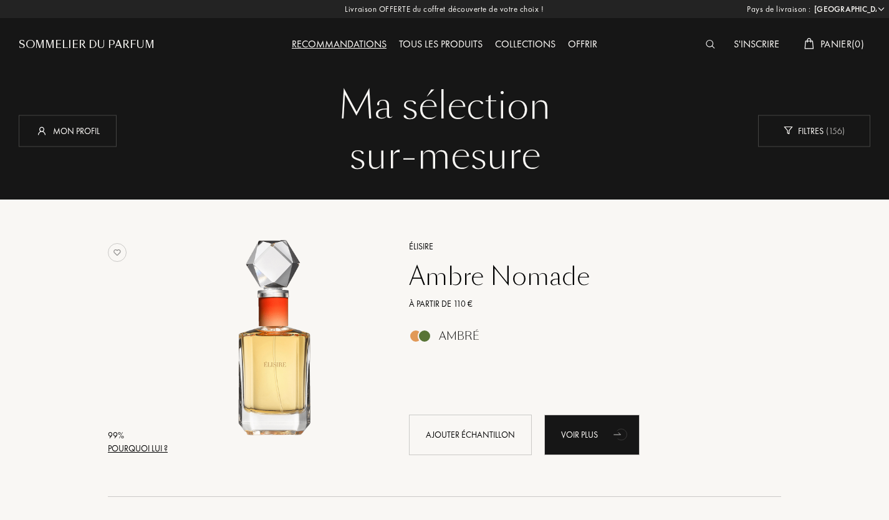
click at [442, 44] on div "Tous les produits" at bounding box center [441, 45] width 96 height 16
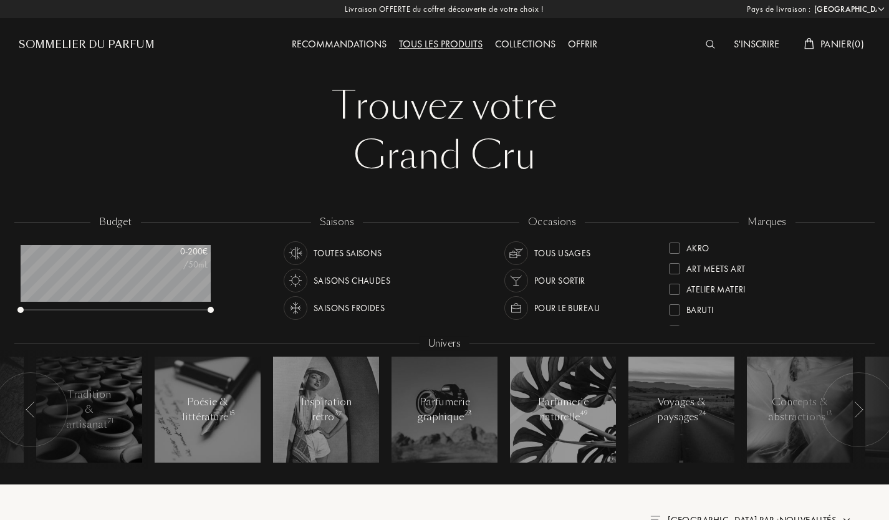
select select "FR"
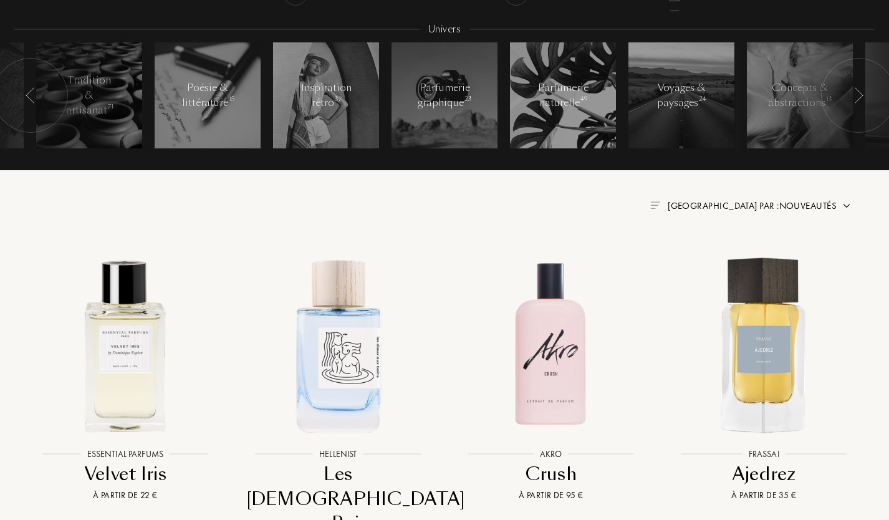
scroll to position [317, 0]
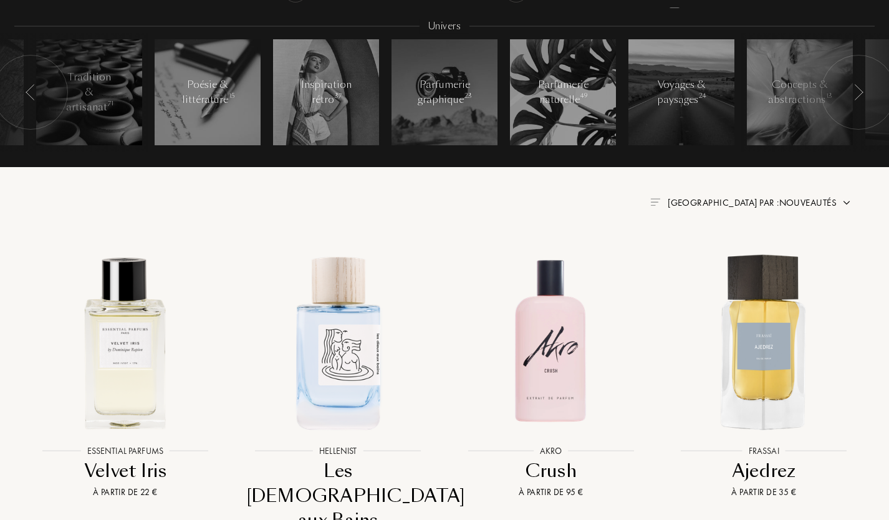
click at [832, 200] on span "Trier par : Nouveautés" at bounding box center [752, 202] width 169 height 12
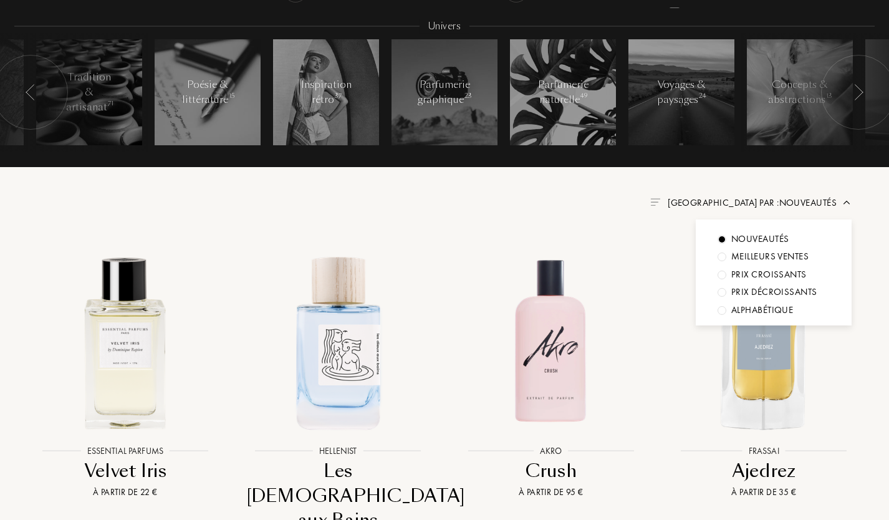
click at [763, 294] on div "Prix décroissants" at bounding box center [775, 292] width 86 height 14
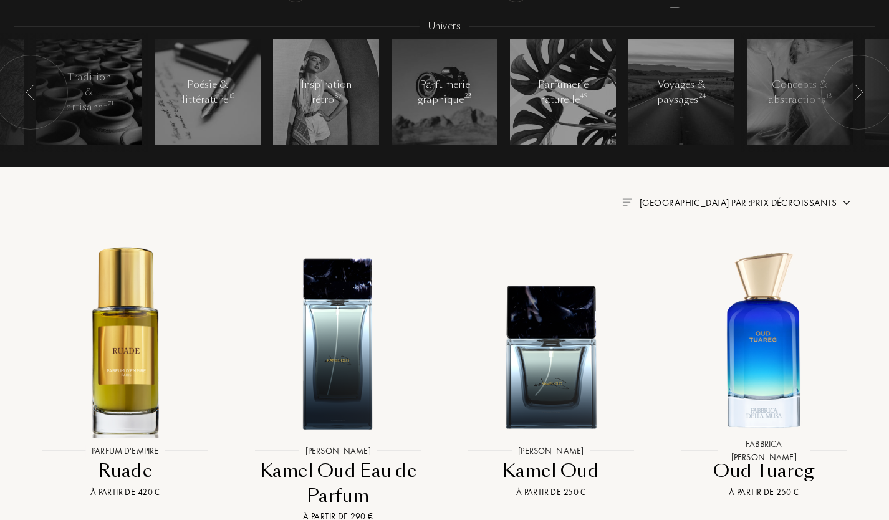
click at [841, 201] on div "Trier par : Prix décroissants" at bounding box center [737, 203] width 230 height 14
click at [843, 201] on img at bounding box center [847, 203] width 10 height 10
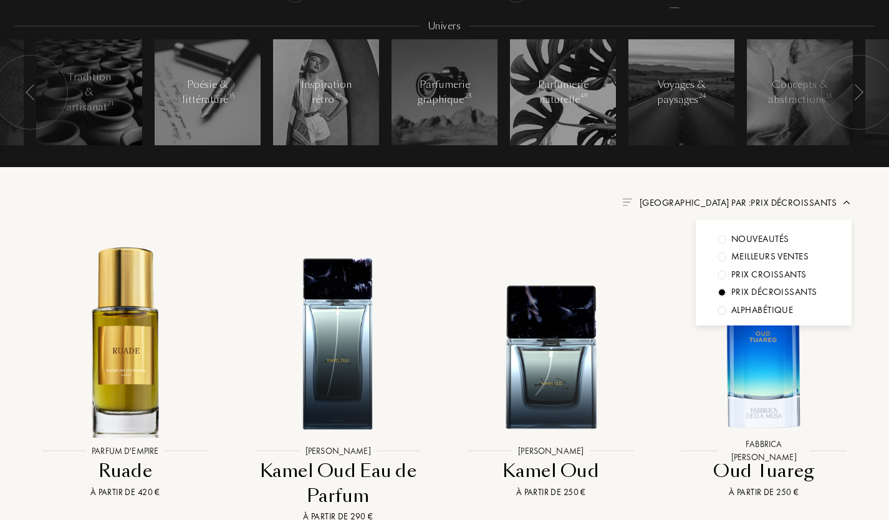
click at [767, 271] on div "Prix croissants" at bounding box center [769, 275] width 75 height 14
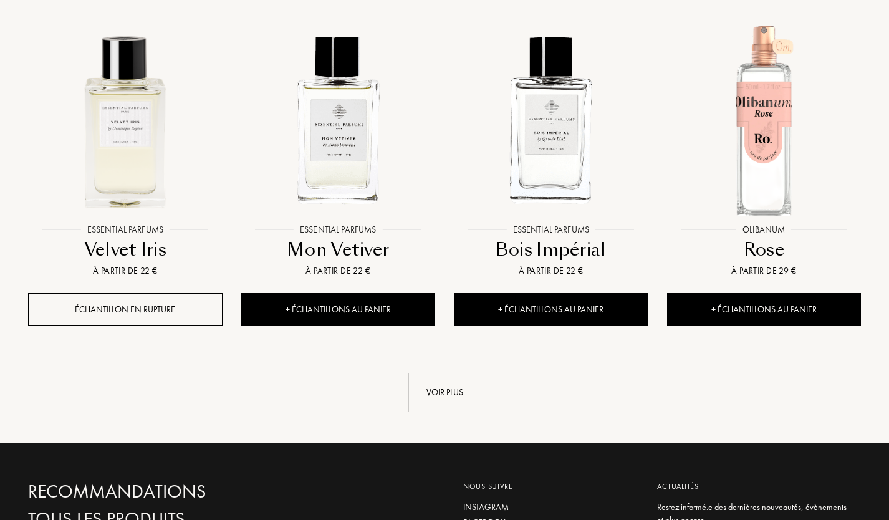
scroll to position [1214, 0]
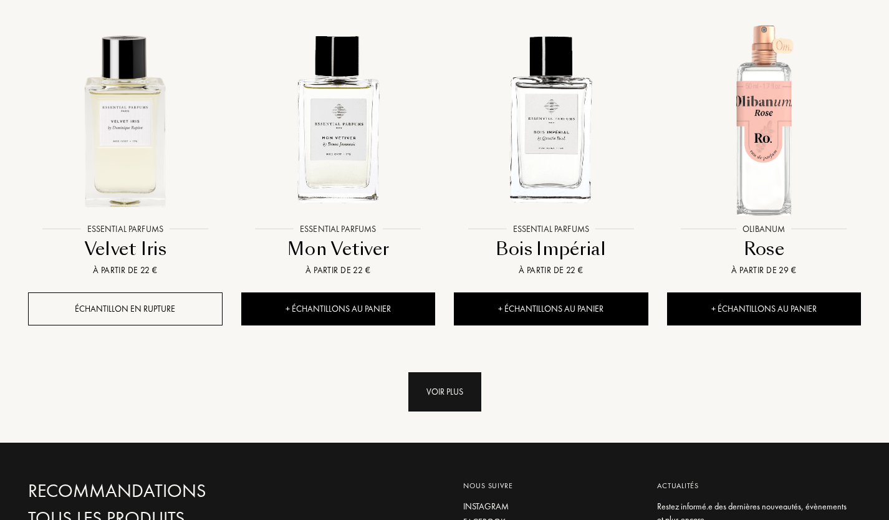
click at [449, 390] on div "Voir plus" at bounding box center [444, 391] width 73 height 39
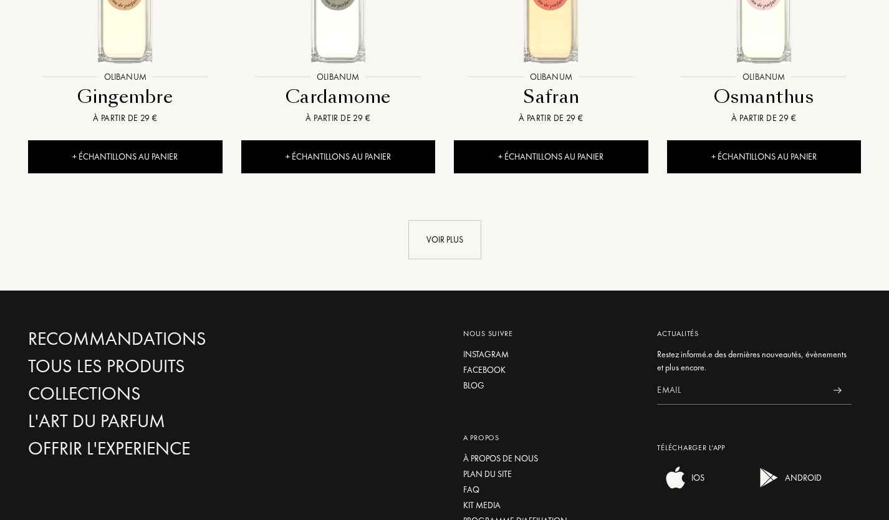
scroll to position [2401, 0]
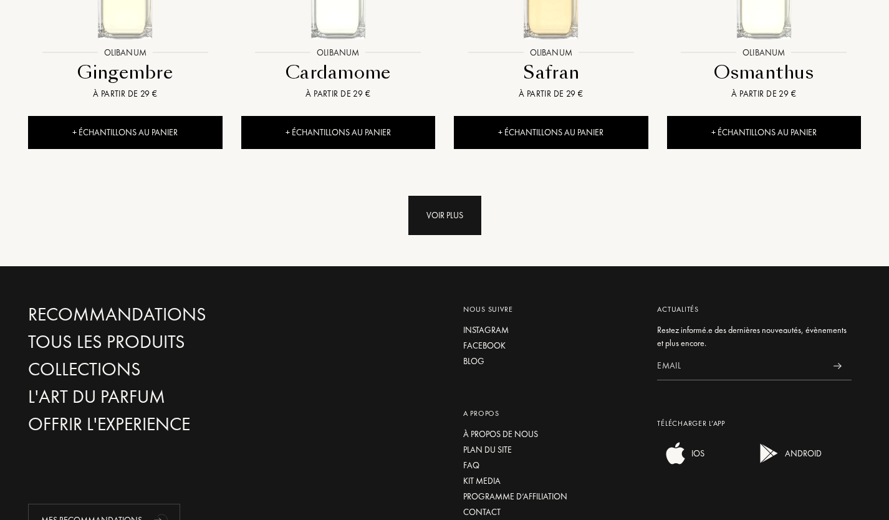
click at [448, 206] on div "Voir plus" at bounding box center [444, 215] width 73 height 39
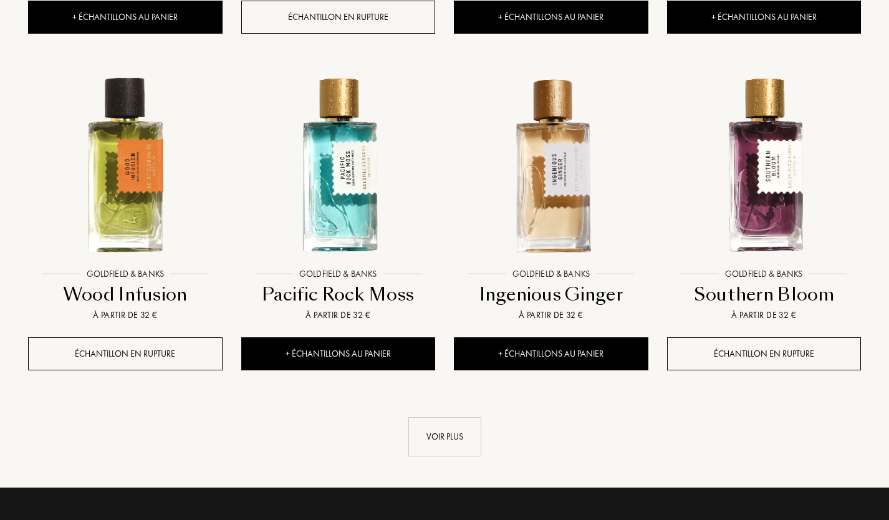
scroll to position [3194, 0]
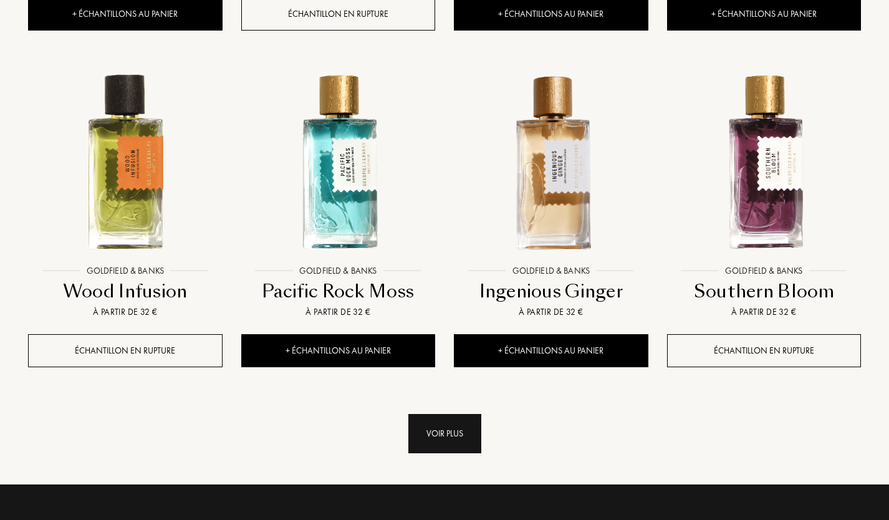
click at [454, 414] on div "Voir plus" at bounding box center [444, 433] width 73 height 39
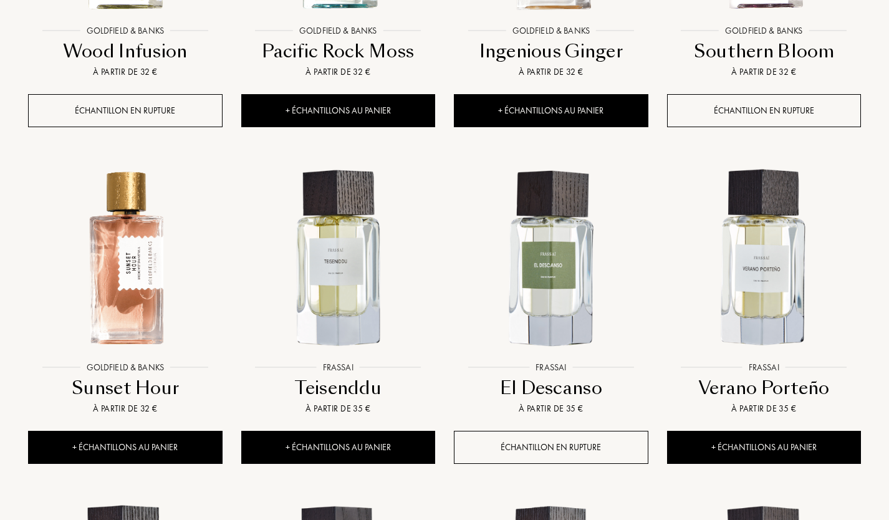
scroll to position [3450, 0]
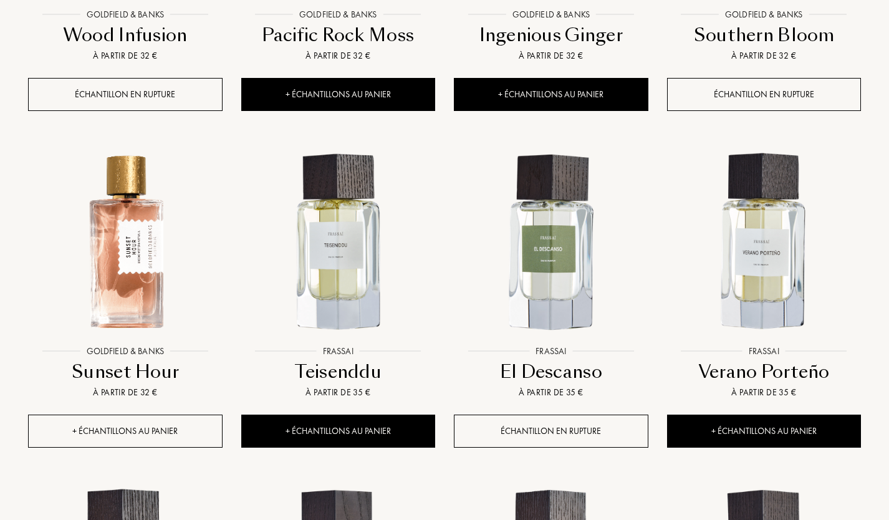
click at [173, 434] on div "+ Échantillons au panier" at bounding box center [125, 431] width 195 height 33
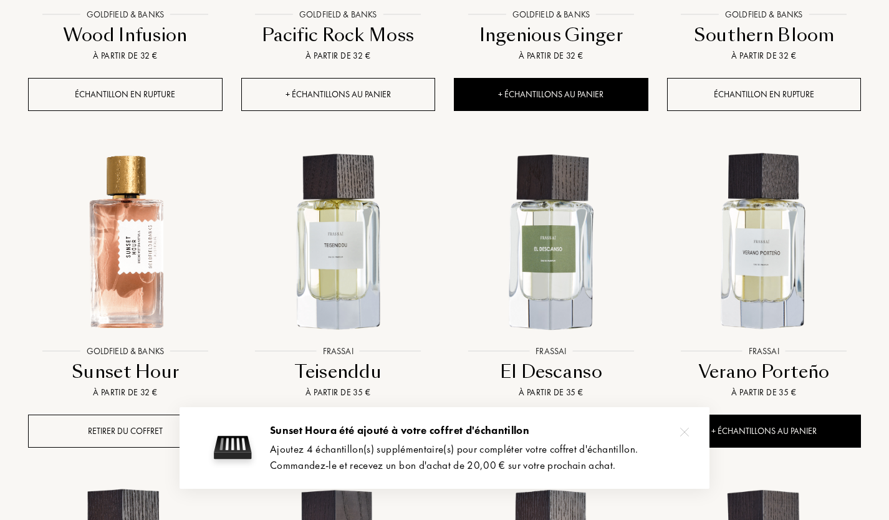
click at [359, 81] on div "+ Échantillons au panier" at bounding box center [338, 94] width 195 height 33
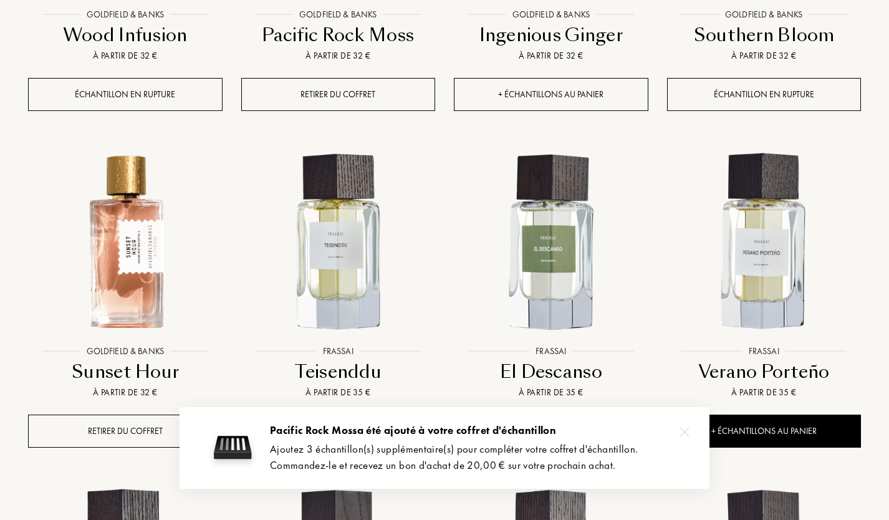
click at [488, 84] on div "+ Échantillons au panier" at bounding box center [551, 94] width 195 height 33
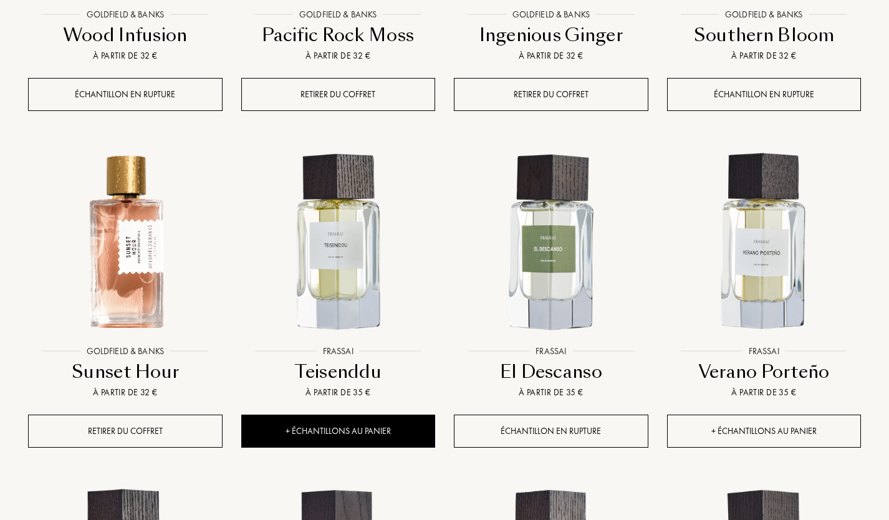
click at [836, 433] on div "+ Échantillons au panier" at bounding box center [764, 431] width 195 height 33
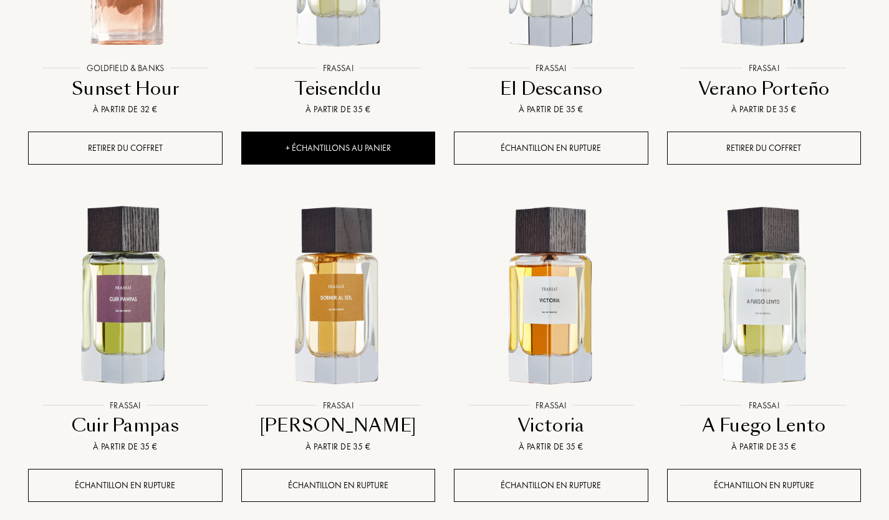
scroll to position [3738, 0]
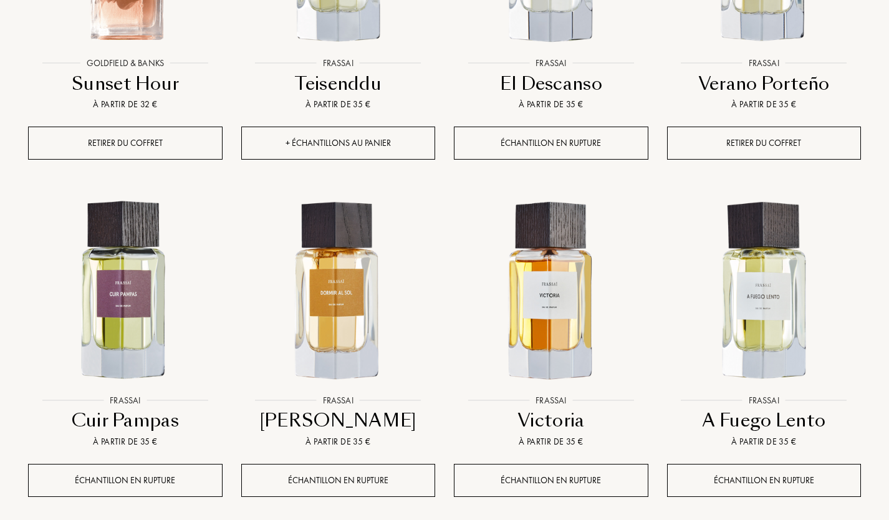
click at [372, 145] on div "+ Échantillons au panier" at bounding box center [338, 143] width 195 height 33
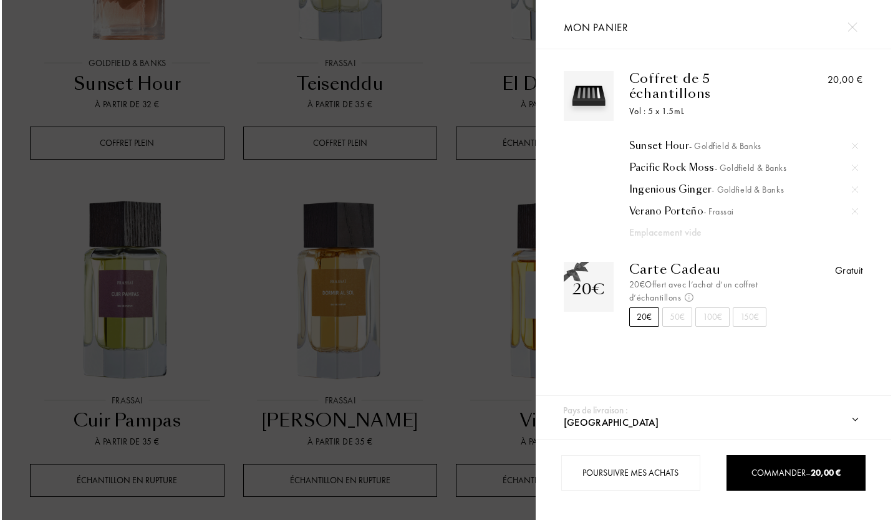
scroll to position [3746, 0]
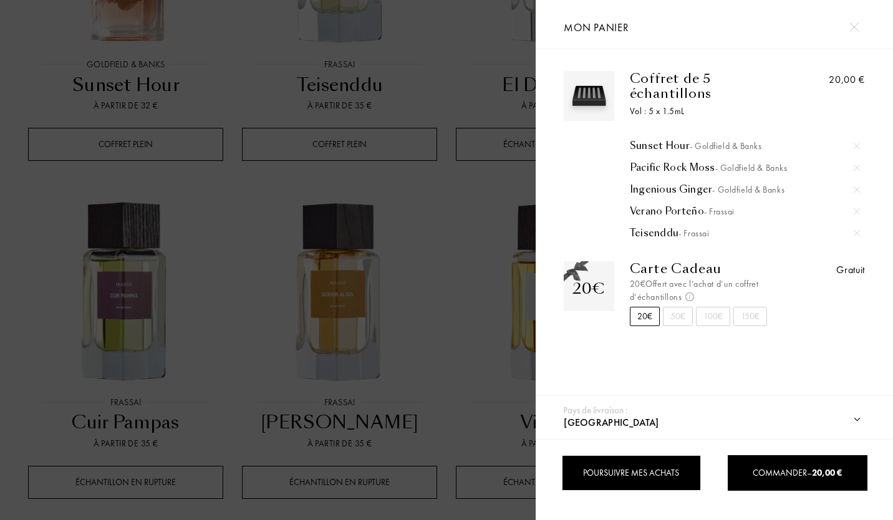
click at [635, 473] on div "Poursuivre mes achats" at bounding box center [632, 473] width 140 height 36
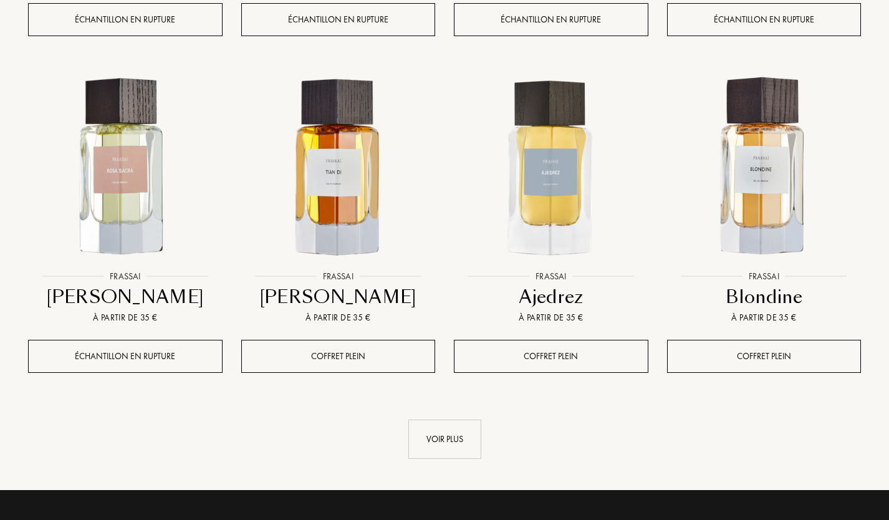
scroll to position [4284, 0]
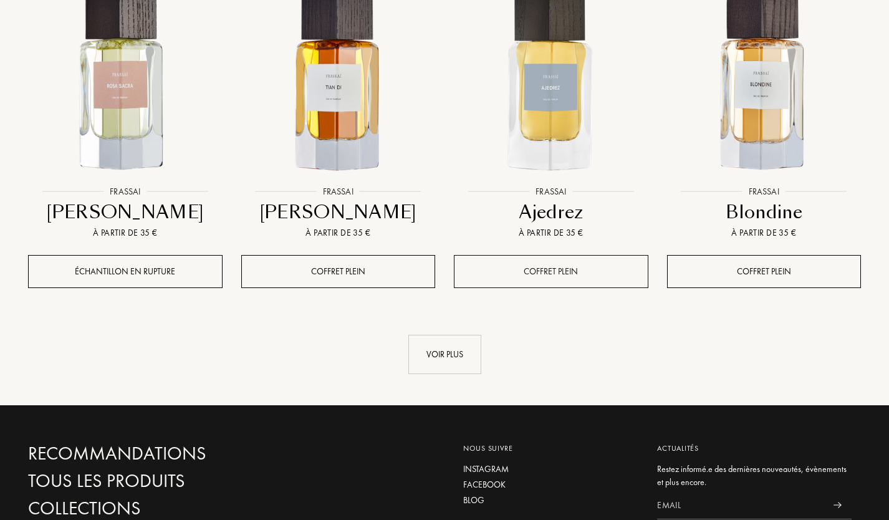
click at [547, 261] on div "Coffret plein" at bounding box center [551, 271] width 195 height 33
drag, startPoint x: 547, startPoint y: 261, endPoint x: 582, endPoint y: 273, distance: 37.7
click at [582, 273] on div "Coffret plein" at bounding box center [551, 271] width 195 height 33
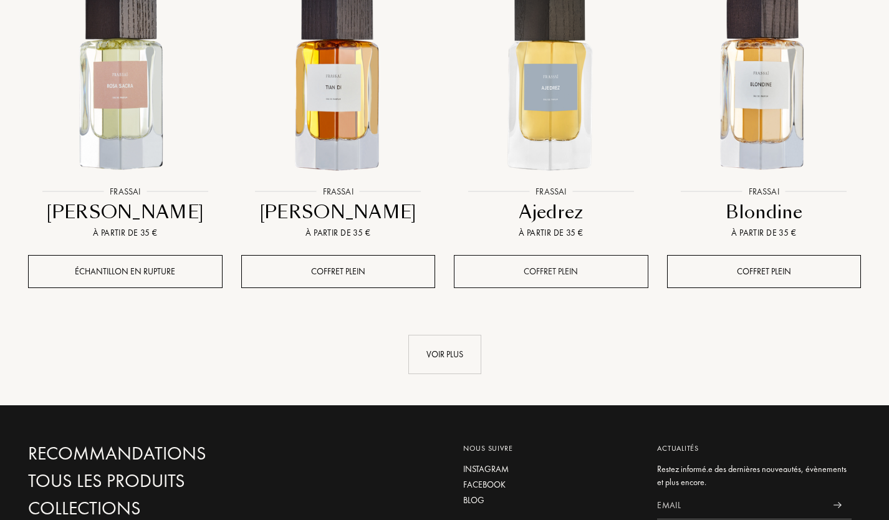
click at [587, 274] on div "Coffret plein" at bounding box center [551, 271] width 195 height 33
click at [558, 279] on div "Coffret plein" at bounding box center [551, 271] width 195 height 33
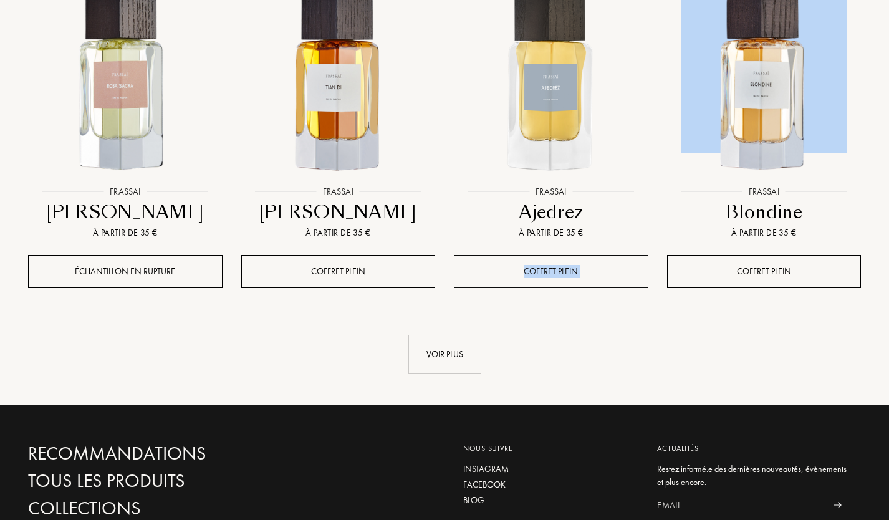
click at [558, 279] on div "Coffret plein" at bounding box center [551, 271] width 195 height 33
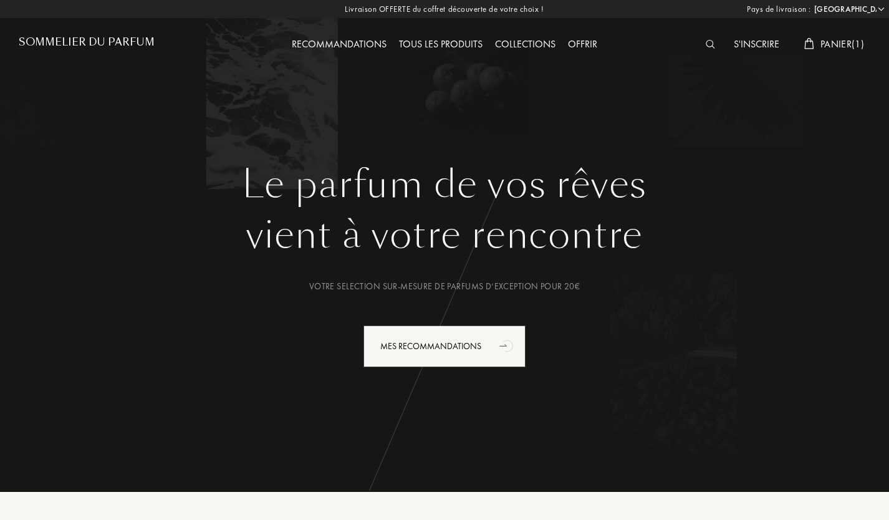
select select "FR"
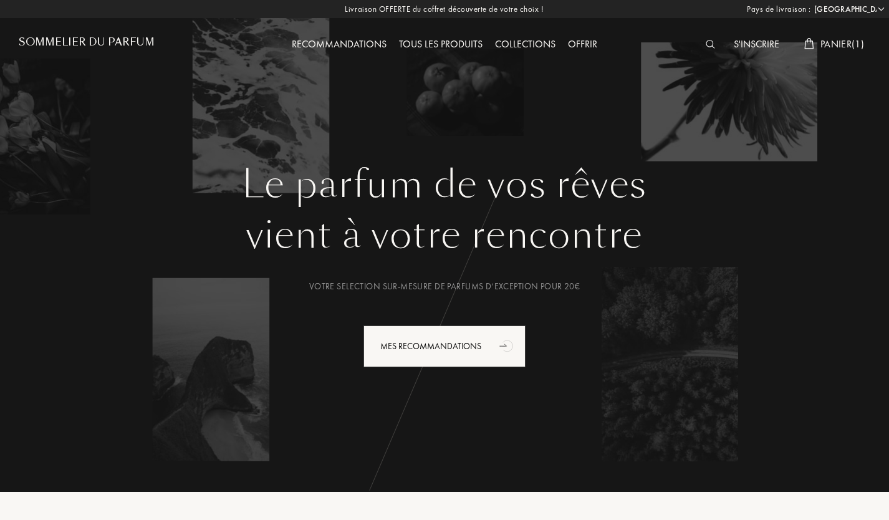
click at [461, 49] on div "Tous les produits" at bounding box center [441, 45] width 96 height 16
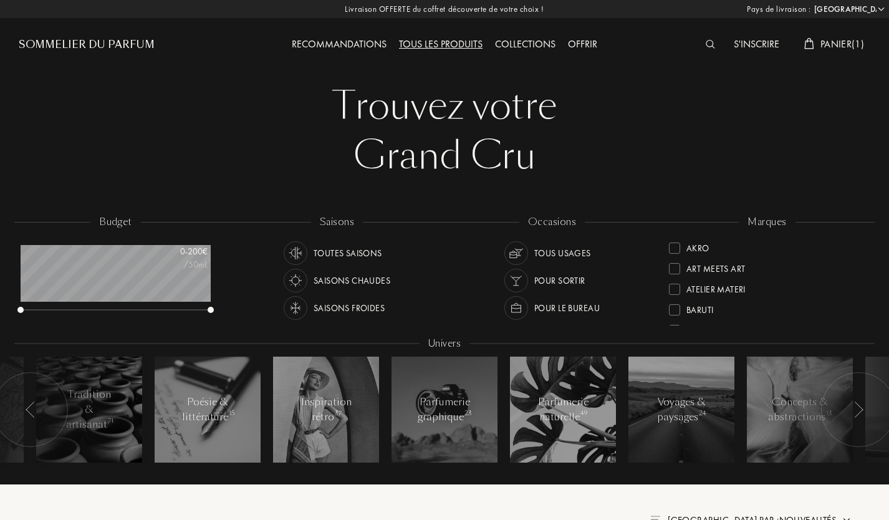
select select "FR"
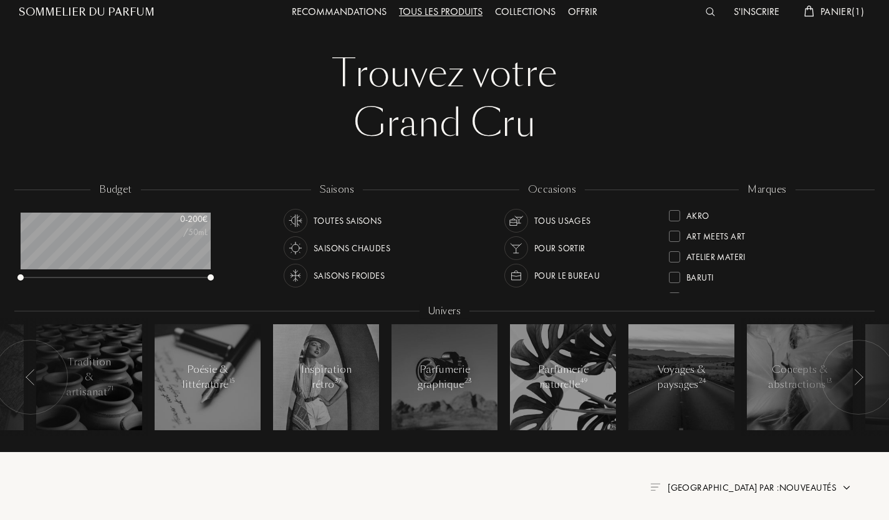
scroll to position [34, 0]
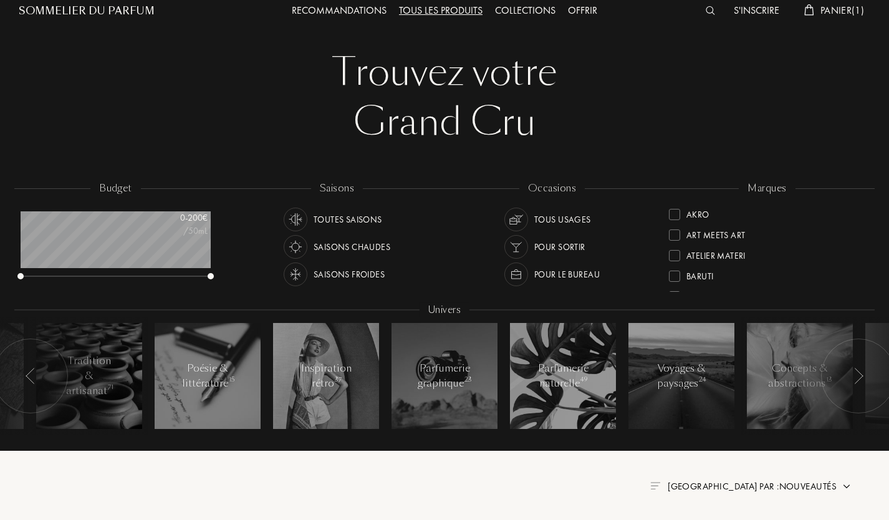
click at [864, 214] on div "Akro Art Meets Art Atelier Materi [PERSON_NAME]-Papillon Cépages Parfums Élisir…" at bounding box center [767, 248] width 196 height 88
click at [674, 243] on div at bounding box center [674, 241] width 11 height 11
click at [889, 160] on div at bounding box center [446, 66] width 893 height 200
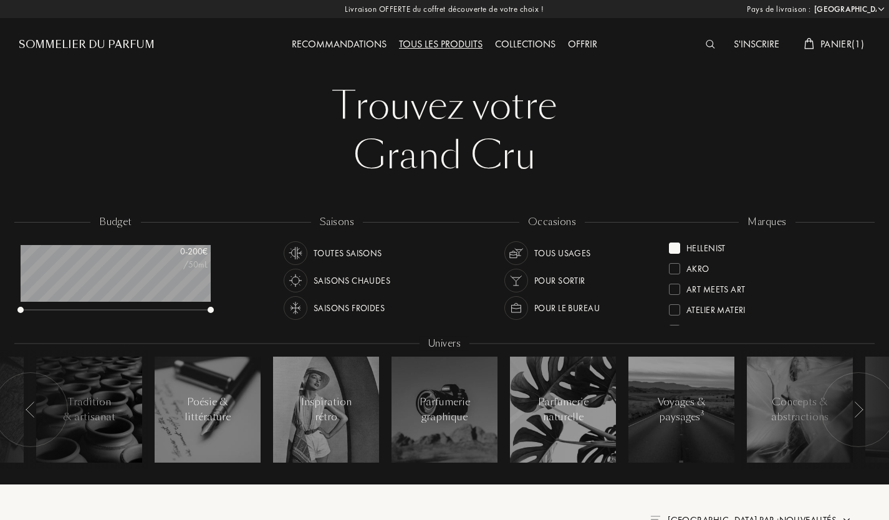
click at [833, 41] on span "Panier ( 1 )" at bounding box center [843, 43] width 44 height 13
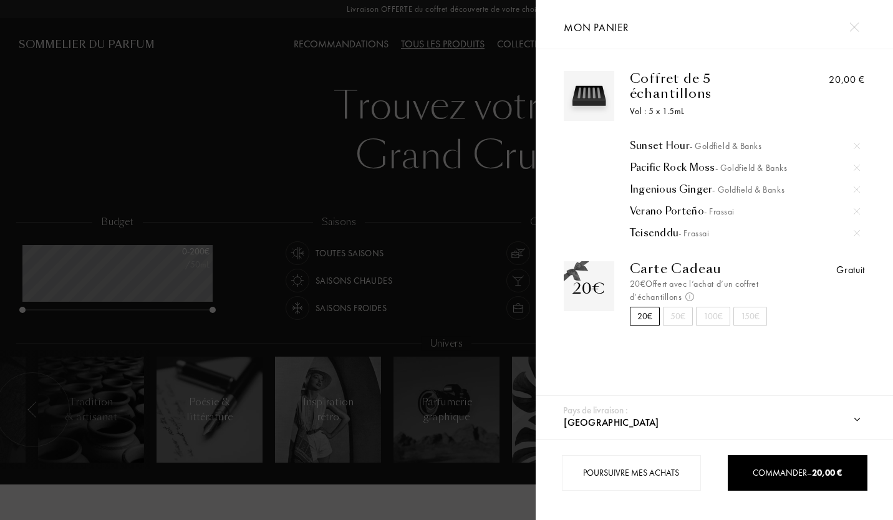
click at [853, 137] on div at bounding box center [857, 146] width 19 height 19
click at [854, 143] on img at bounding box center [857, 146] width 6 height 6
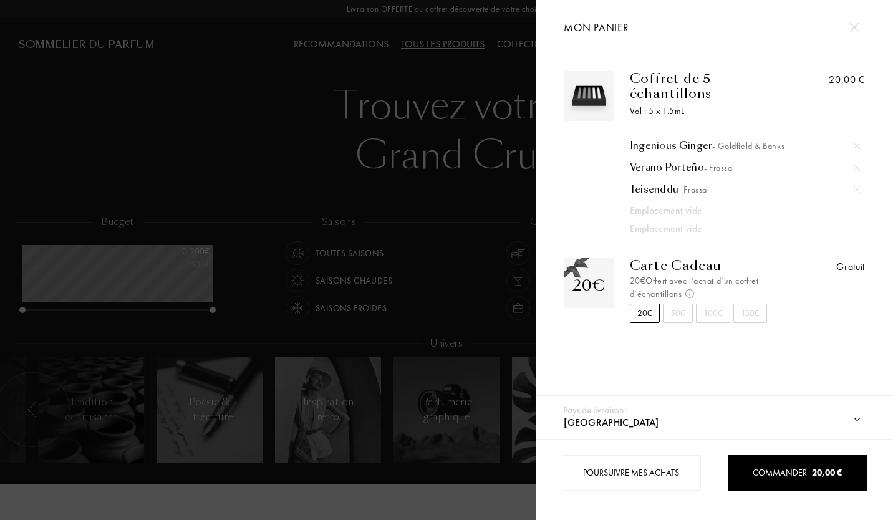
click at [854, 143] on img at bounding box center [857, 146] width 6 height 6
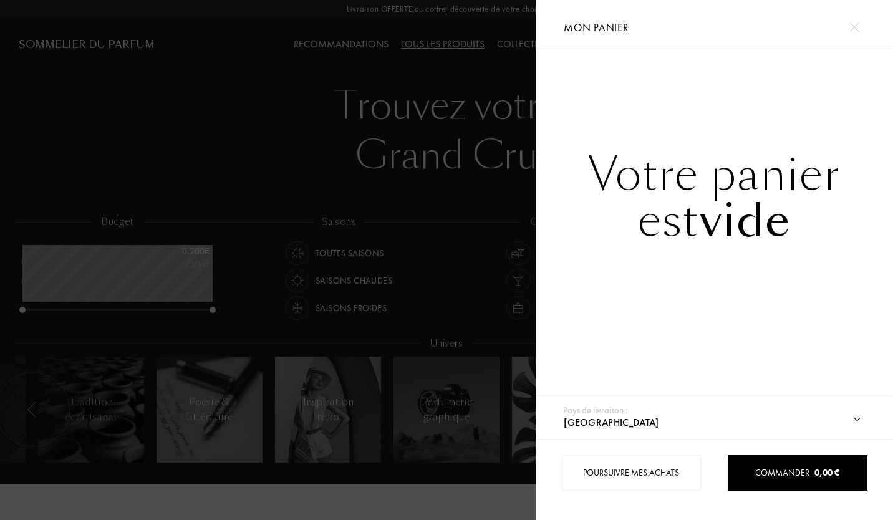
click at [853, 132] on div "Votre panier est vide" at bounding box center [714, 226] width 357 height 354
click at [857, 32] on div at bounding box center [854, 27] width 22 height 22
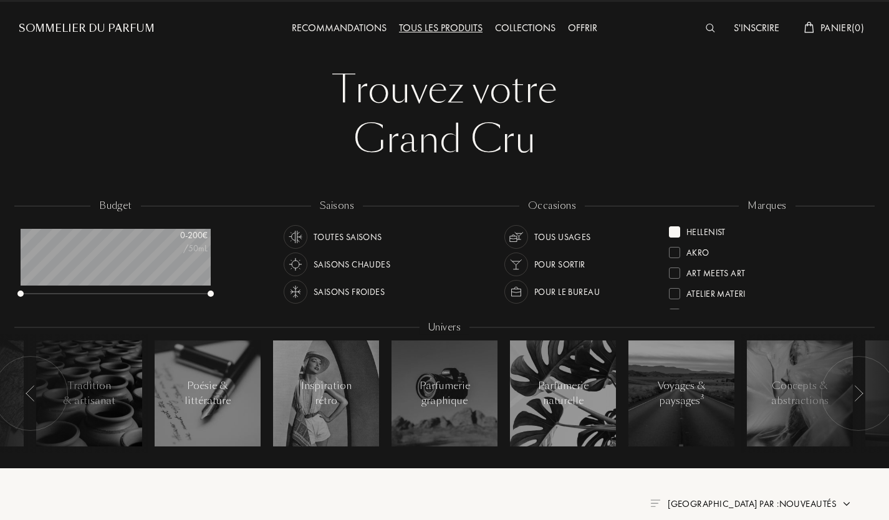
scroll to position [41, 0]
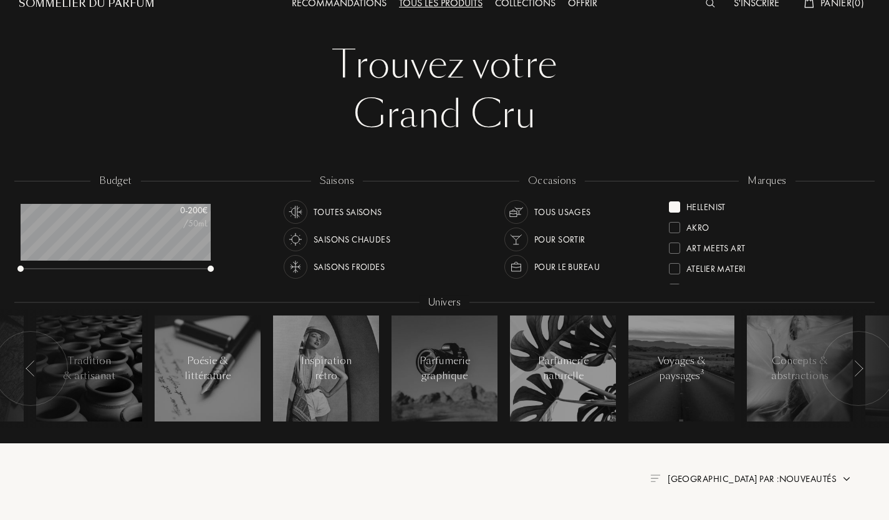
click at [675, 203] on div at bounding box center [674, 206] width 11 height 11
click at [678, 233] on div at bounding box center [674, 235] width 11 height 11
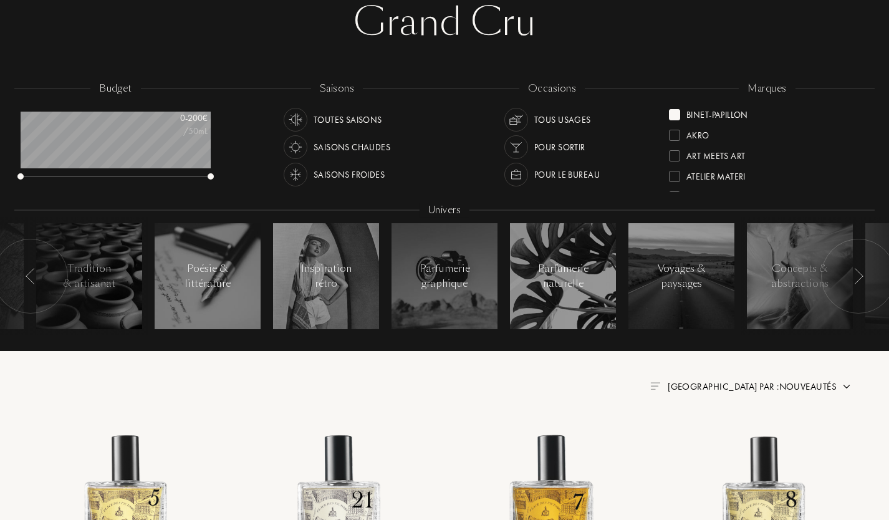
scroll to position [127, 0]
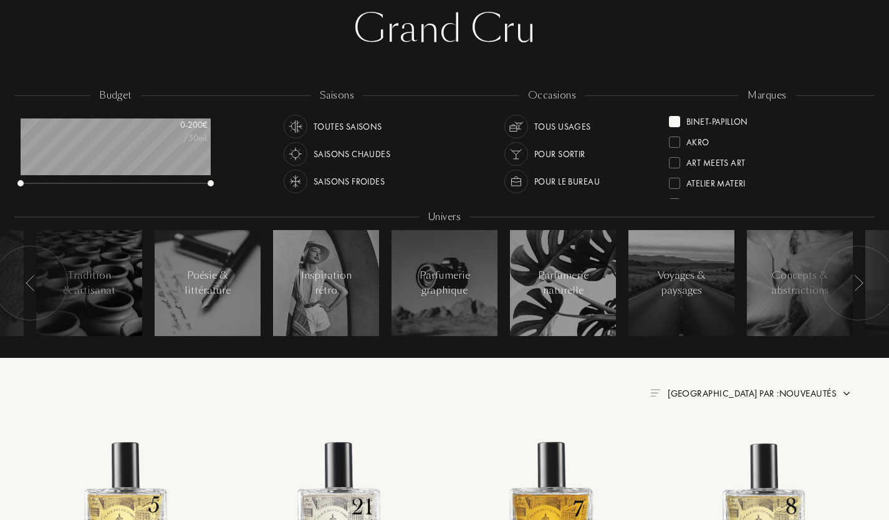
click at [675, 120] on div at bounding box center [674, 121] width 11 height 11
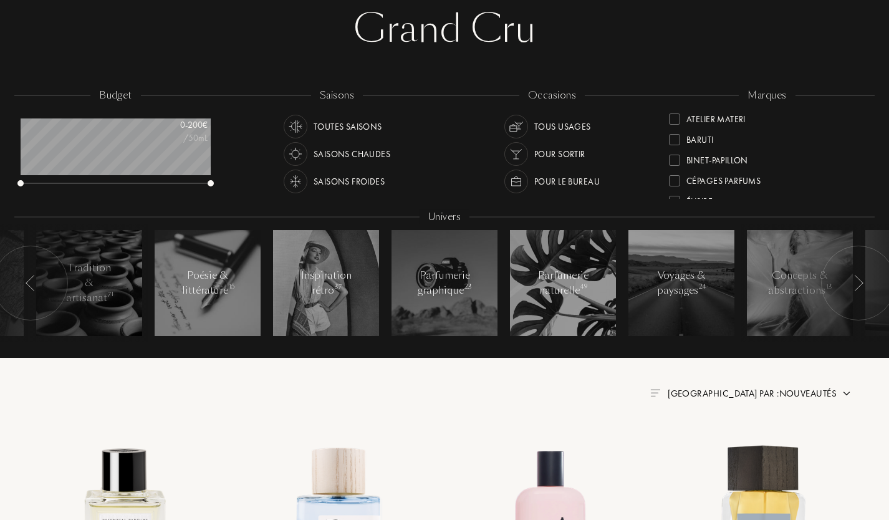
scroll to position [49, 0]
click at [676, 152] on div at bounding box center [674, 155] width 11 height 11
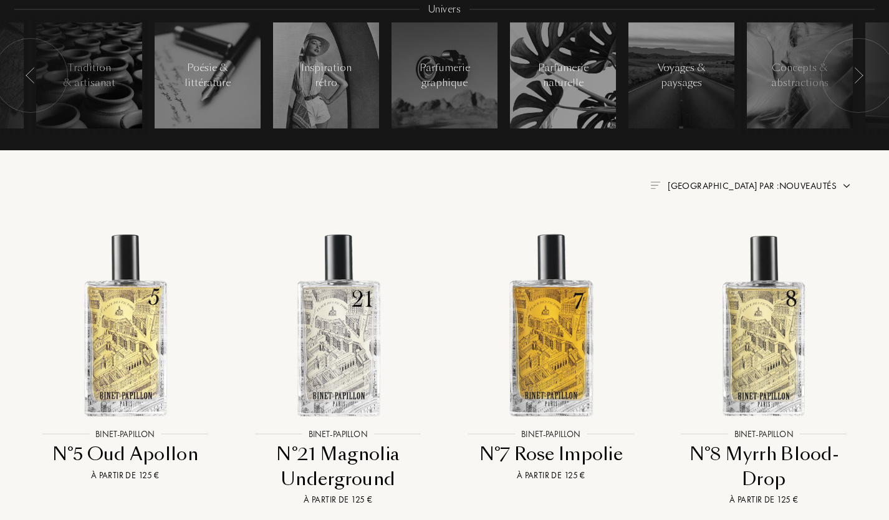
scroll to position [32, 0]
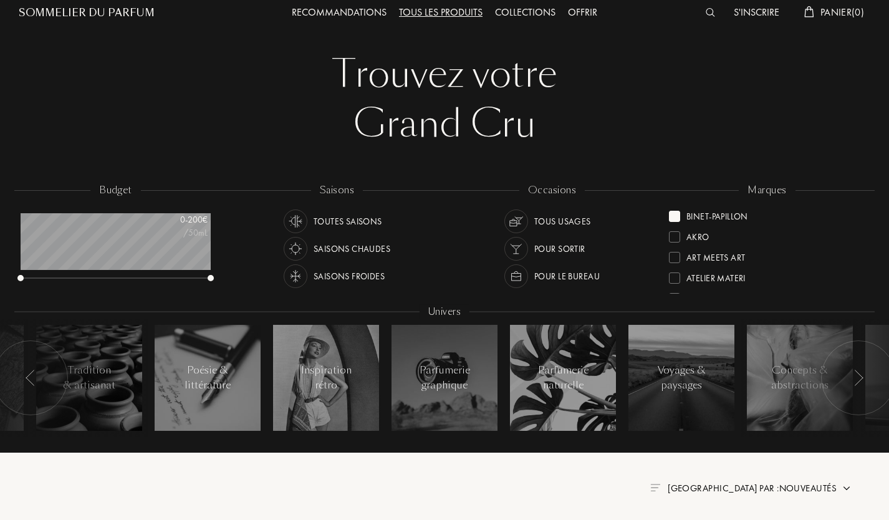
click at [675, 218] on div at bounding box center [674, 216] width 11 height 11
click at [674, 236] on div at bounding box center [674, 238] width 11 height 11
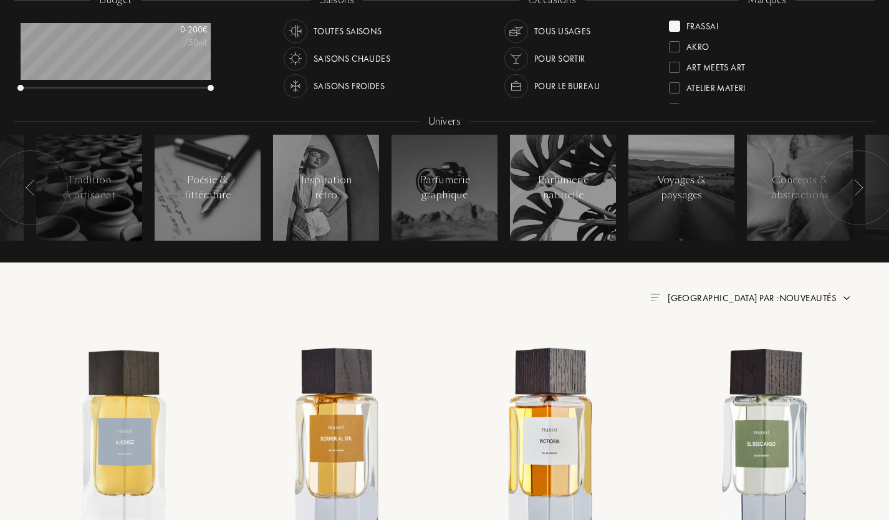
scroll to position [178, 0]
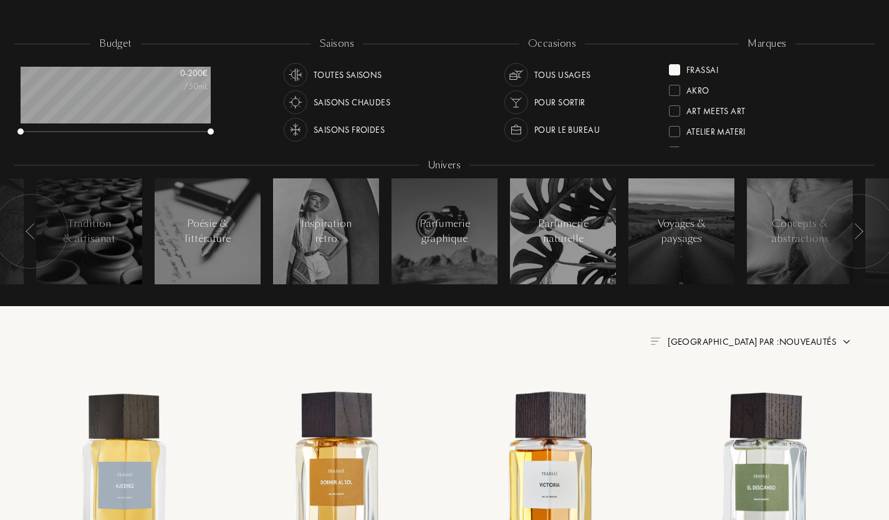
click at [677, 66] on div at bounding box center [674, 69] width 11 height 11
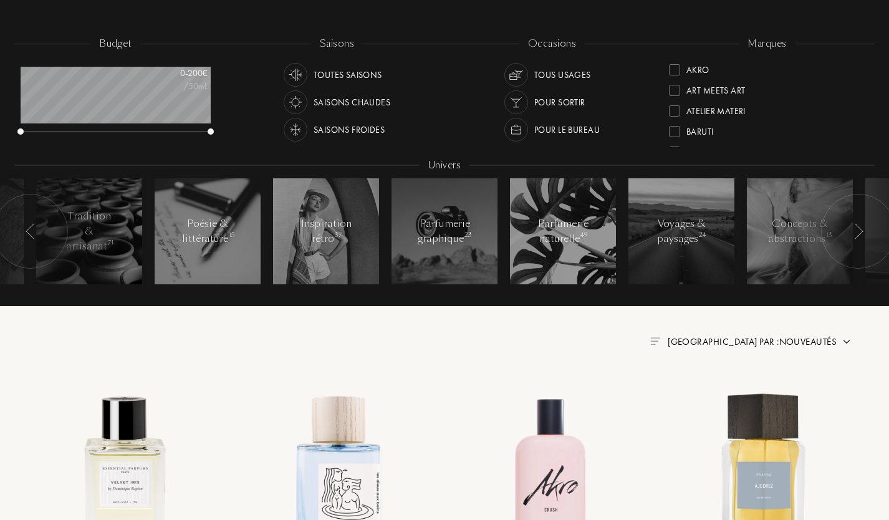
click at [674, 132] on div at bounding box center [674, 131] width 11 height 11
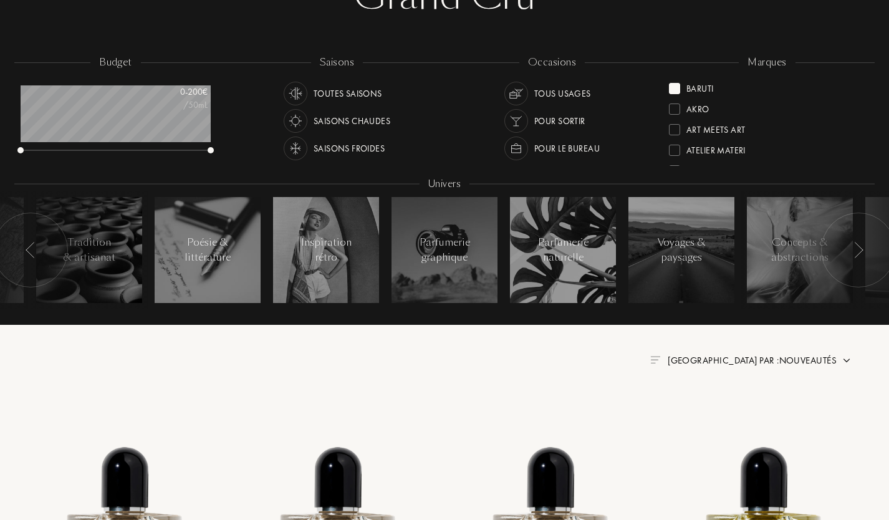
scroll to position [137, 0]
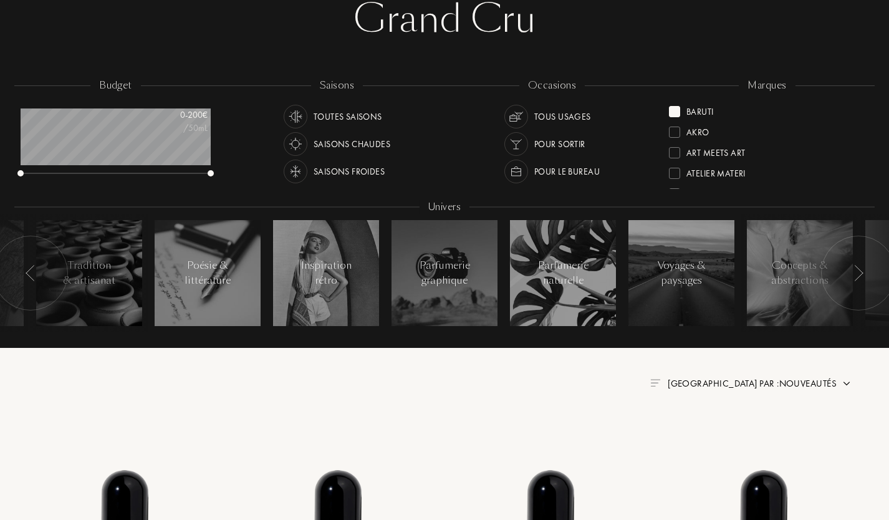
click at [675, 110] on div at bounding box center [674, 111] width 11 height 11
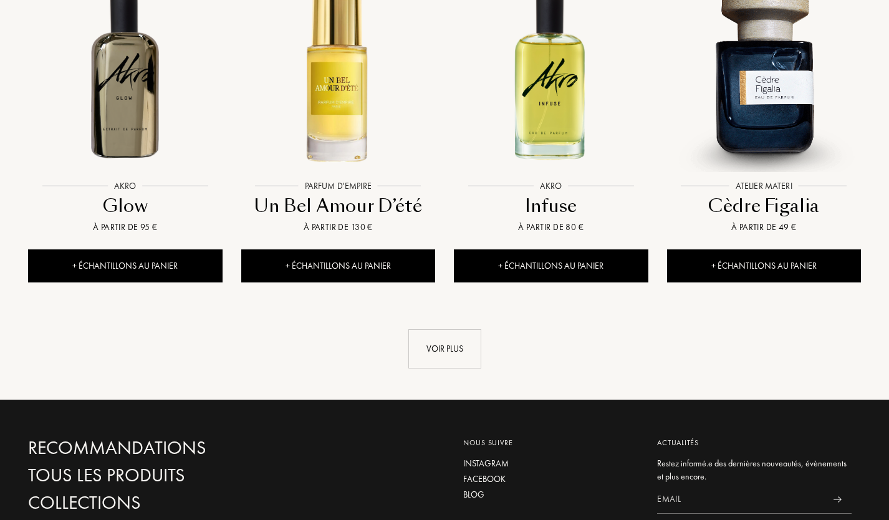
scroll to position [1241, 0]
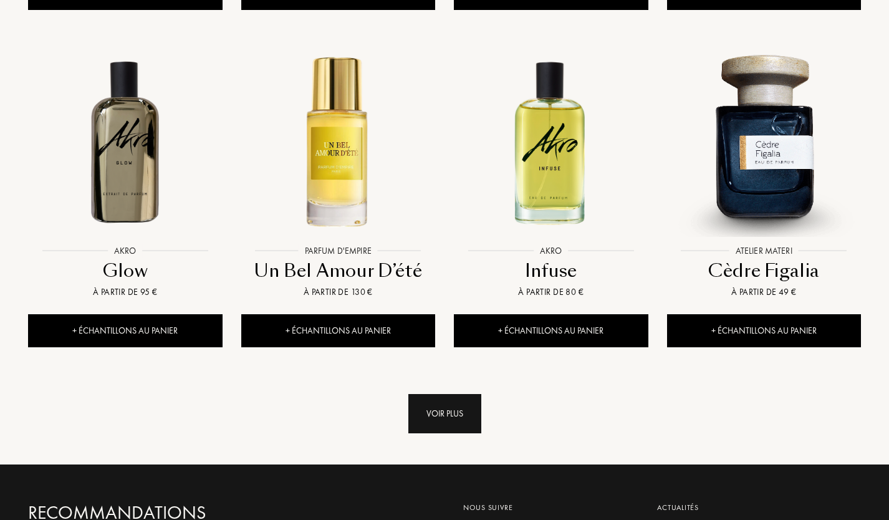
click at [444, 394] on div "Voir plus" at bounding box center [444, 413] width 73 height 39
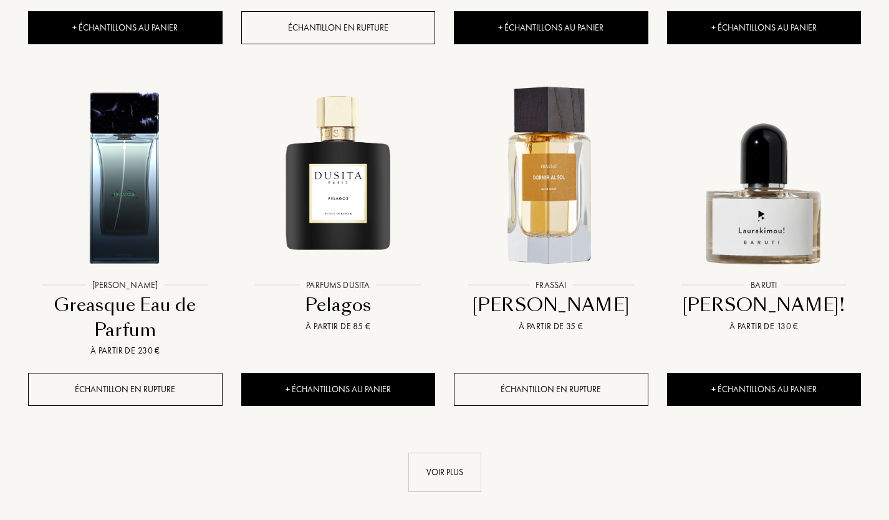
scroll to position [2250, 0]
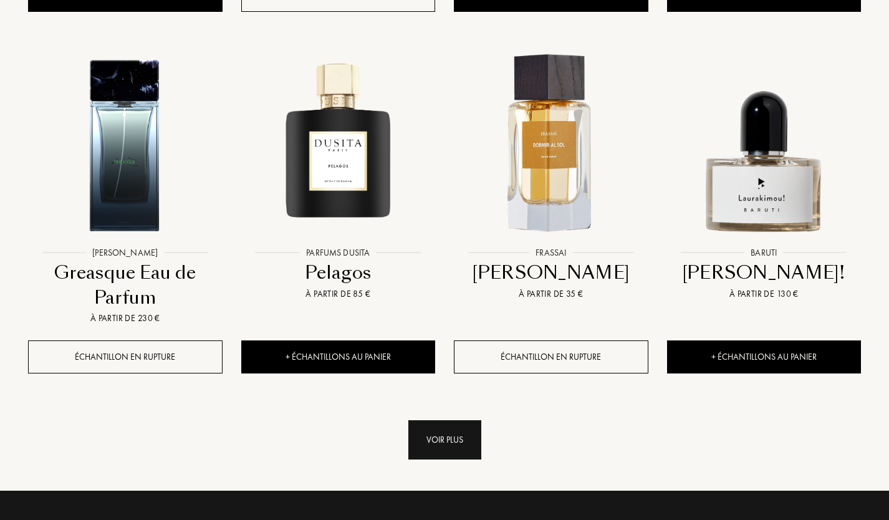
click at [452, 420] on div "Voir plus" at bounding box center [444, 439] width 73 height 39
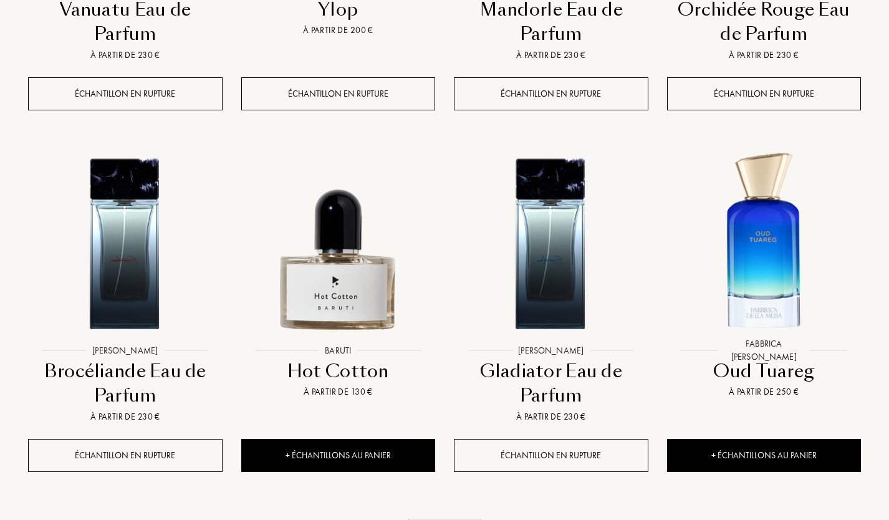
scroll to position [3277, 0]
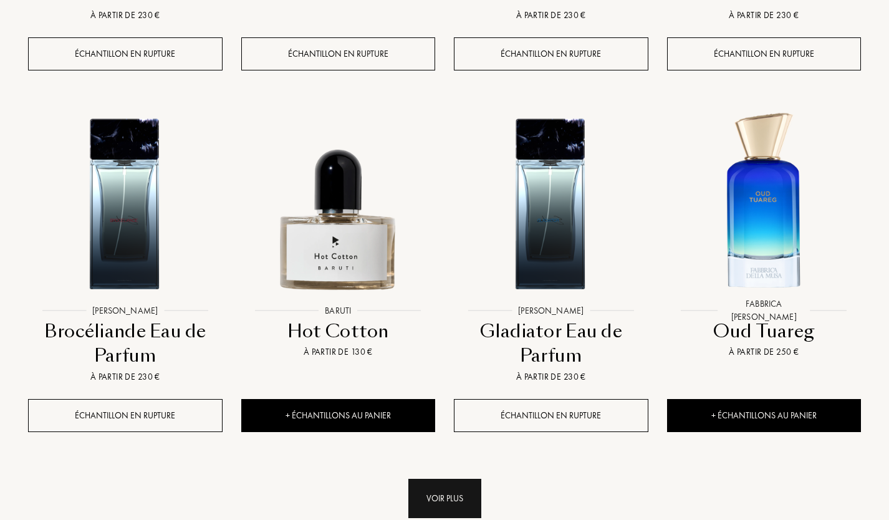
click at [442, 479] on div "Voir plus" at bounding box center [444, 498] width 73 height 39
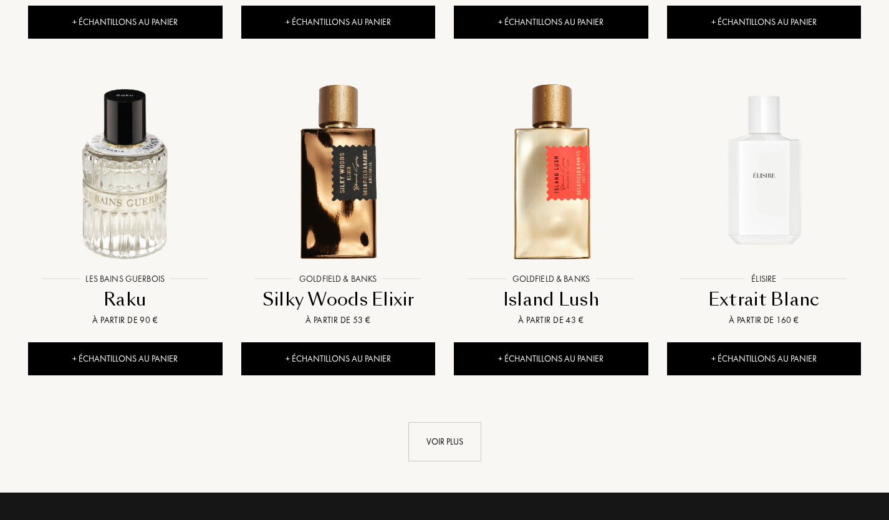
scroll to position [4341, 0]
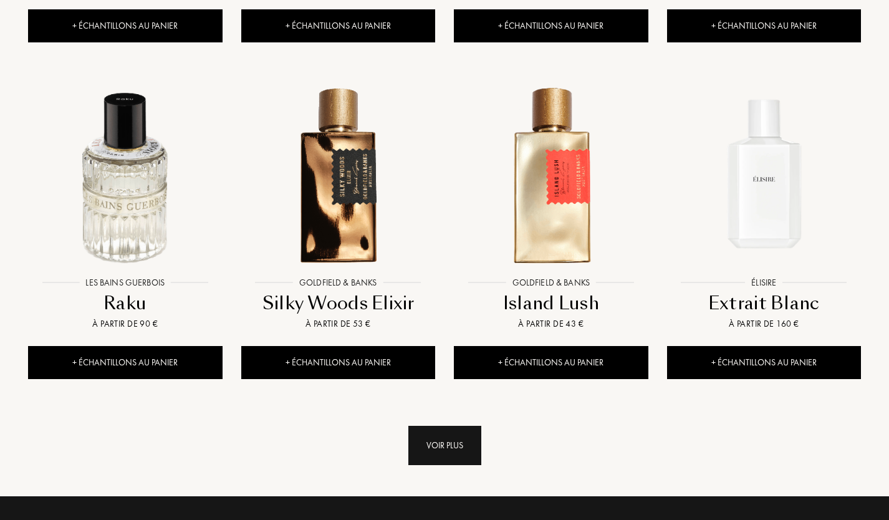
click at [448, 426] on div "Voir plus" at bounding box center [444, 445] width 73 height 39
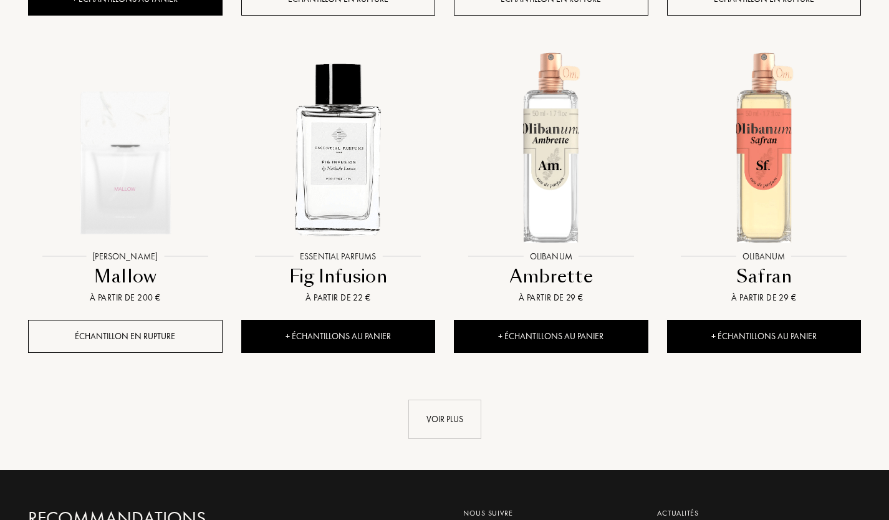
scroll to position [5363, 0]
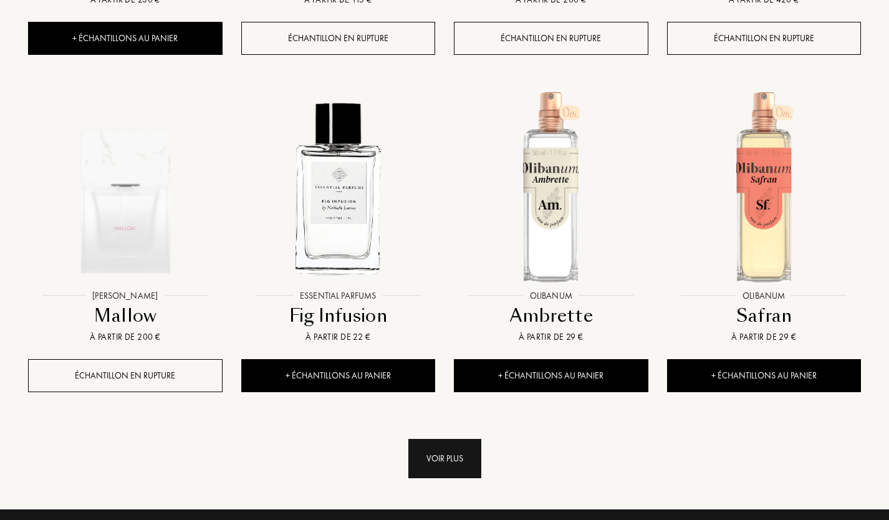
click at [440, 439] on div "Voir plus" at bounding box center [444, 458] width 73 height 39
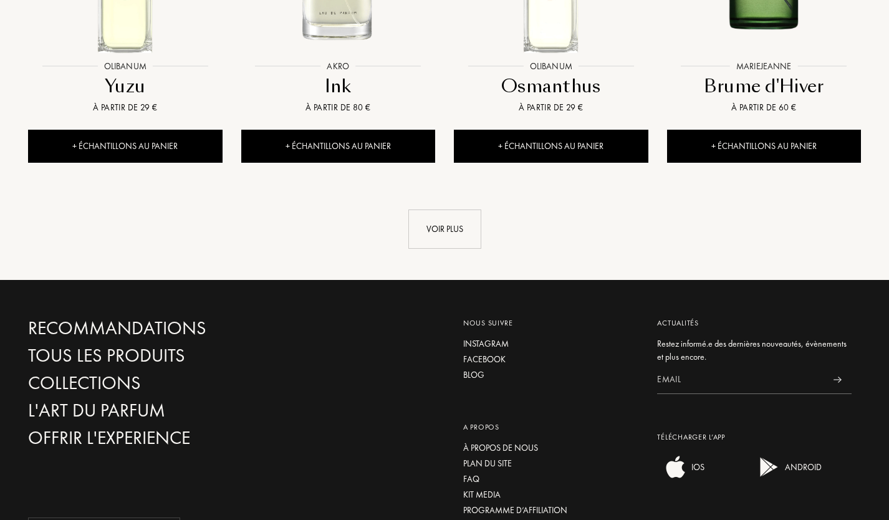
scroll to position [6609, 0]
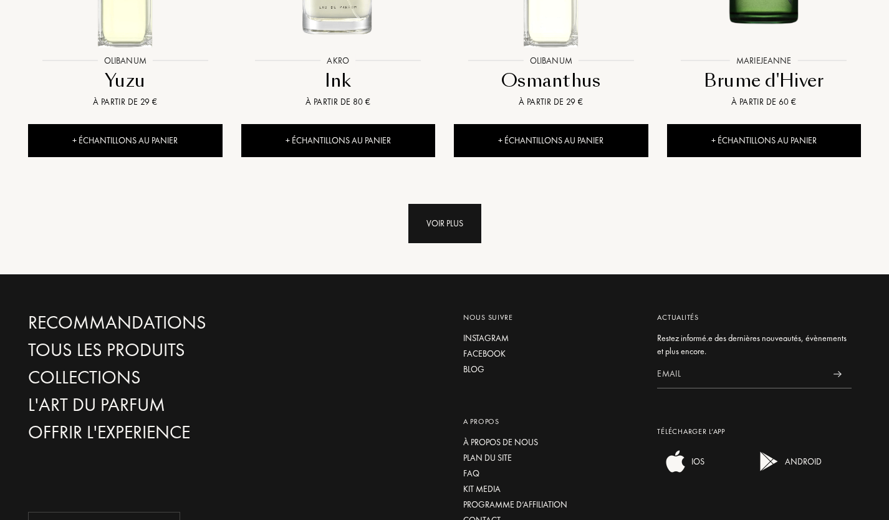
click at [459, 204] on div "Voir plus" at bounding box center [444, 223] width 73 height 39
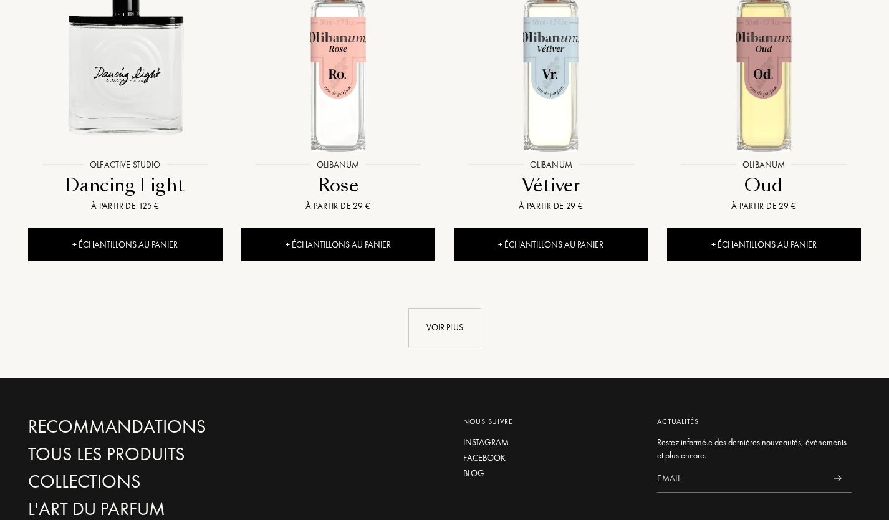
scroll to position [7516, 0]
click at [470, 308] on div "Voir plus" at bounding box center [444, 327] width 73 height 39
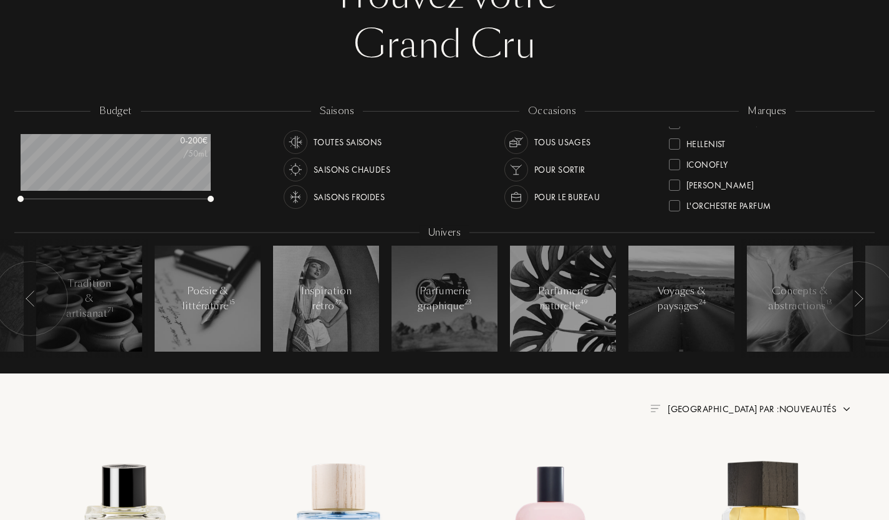
scroll to position [235, 0]
click at [674, 169] on div at bounding box center [674, 169] width 11 height 11
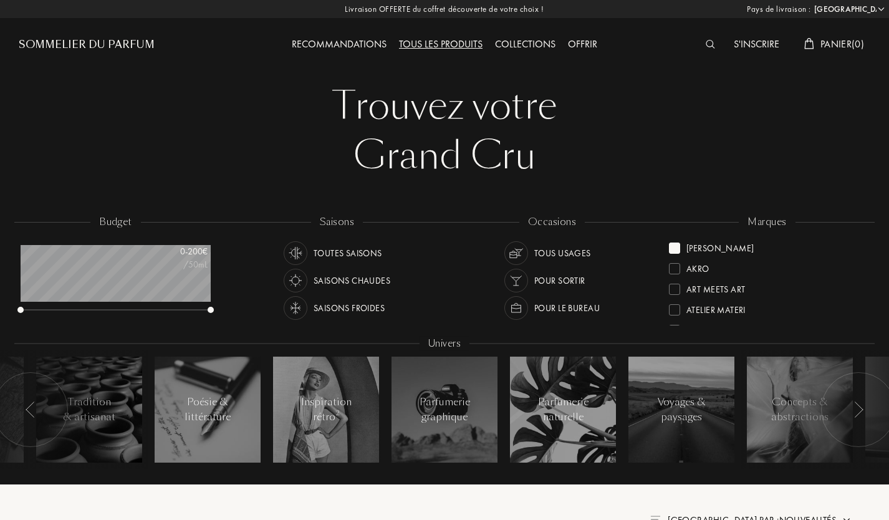
click at [677, 247] on div at bounding box center [674, 248] width 11 height 11
click at [675, 248] on div at bounding box center [674, 248] width 11 height 11
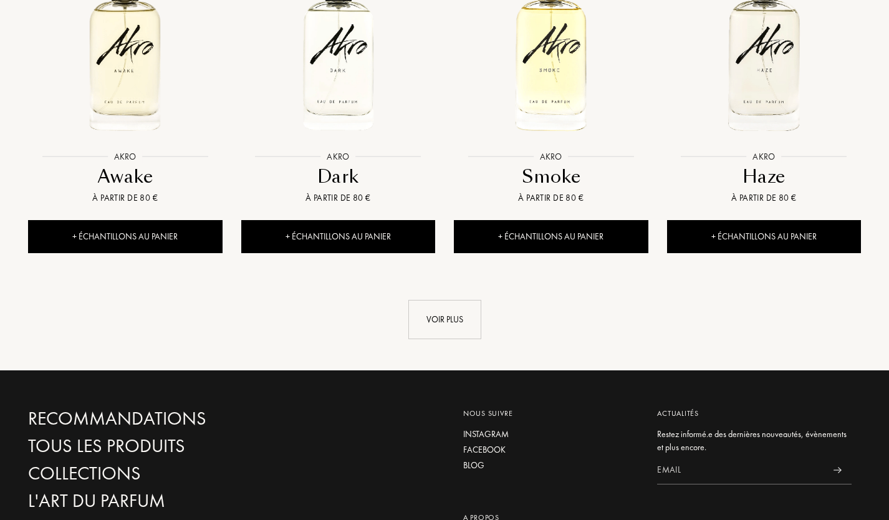
scroll to position [1283, 0]
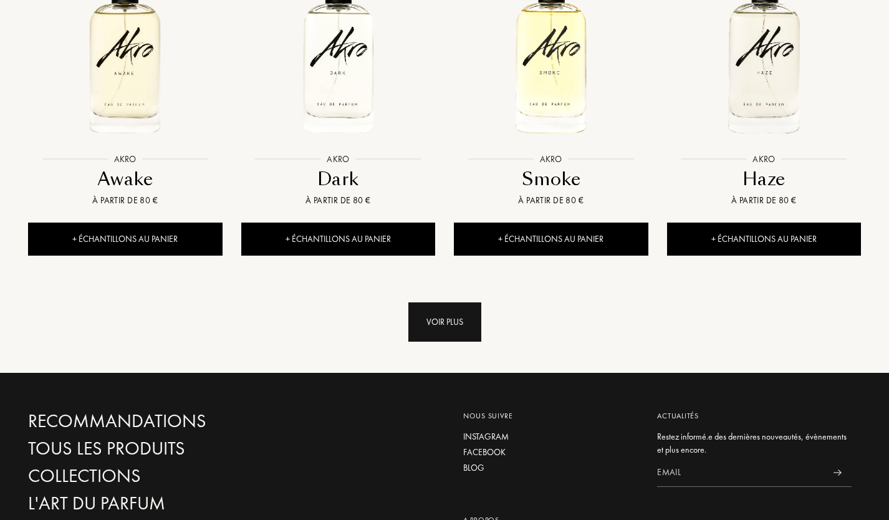
click at [444, 314] on div "Voir plus" at bounding box center [444, 321] width 73 height 39
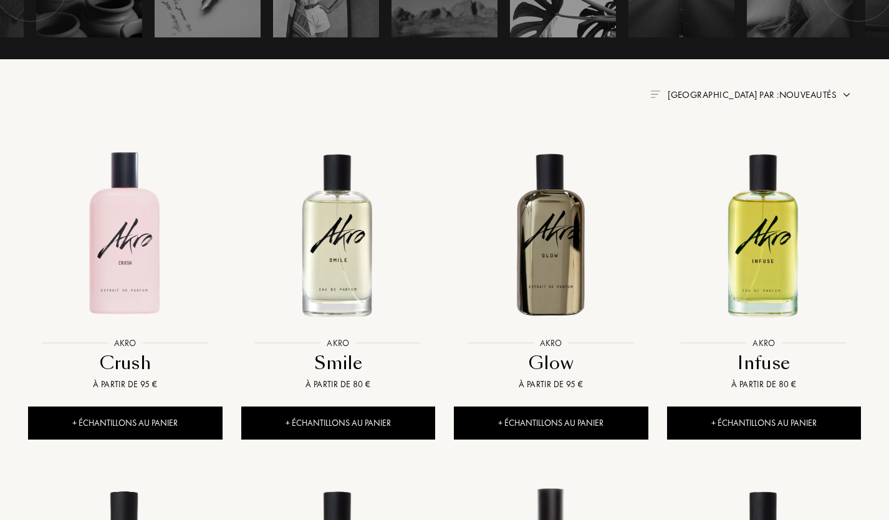
scroll to position [0, 0]
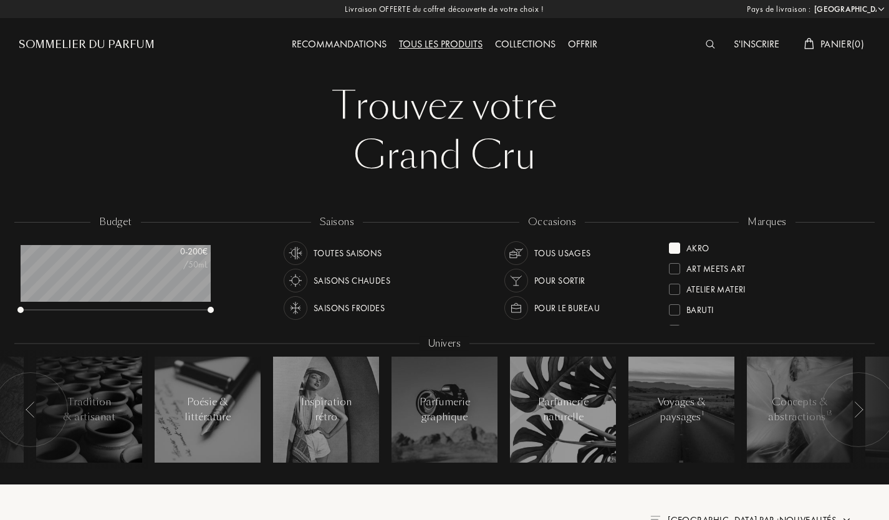
click at [677, 247] on div at bounding box center [674, 248] width 11 height 11
click at [674, 272] on div at bounding box center [674, 268] width 11 height 11
click at [676, 247] on div at bounding box center [674, 248] width 11 height 11
click at [676, 290] on div at bounding box center [674, 289] width 11 height 11
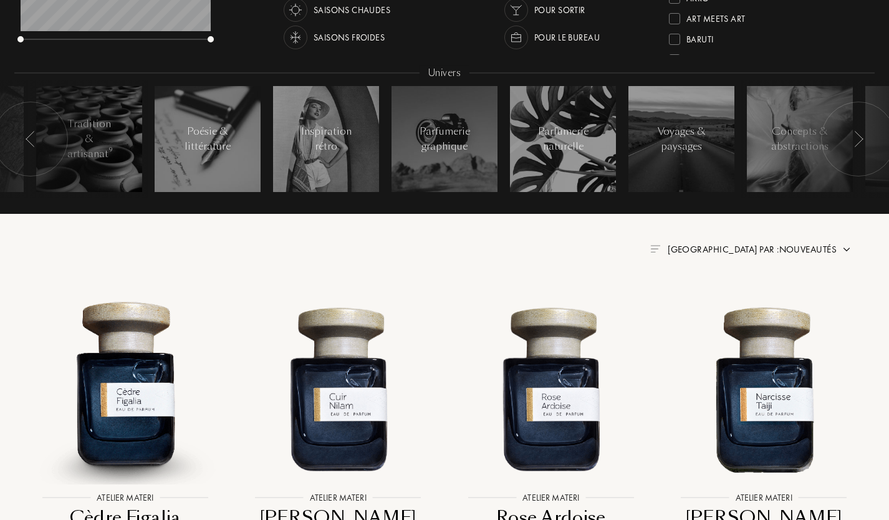
scroll to position [162, 0]
